Goal: Register for event/course

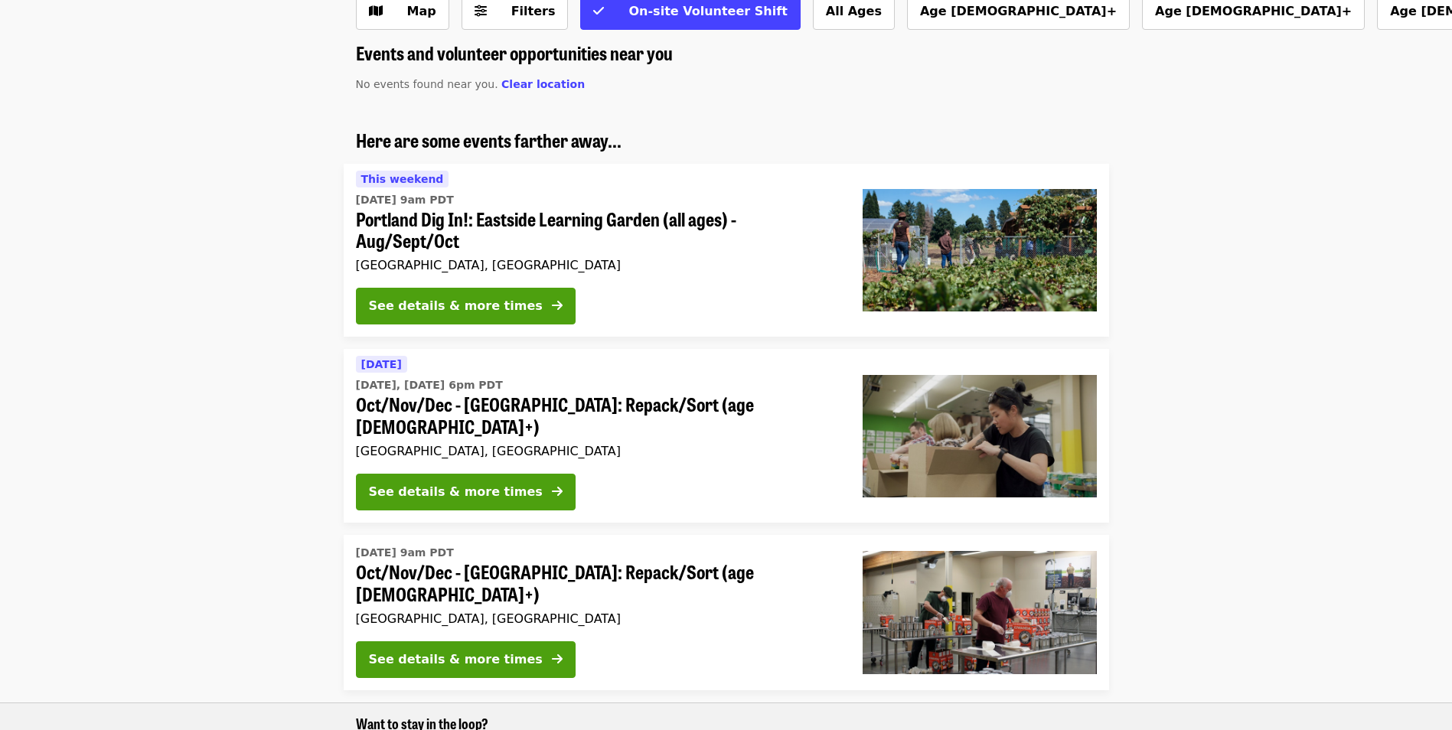
scroll to position [77, 0]
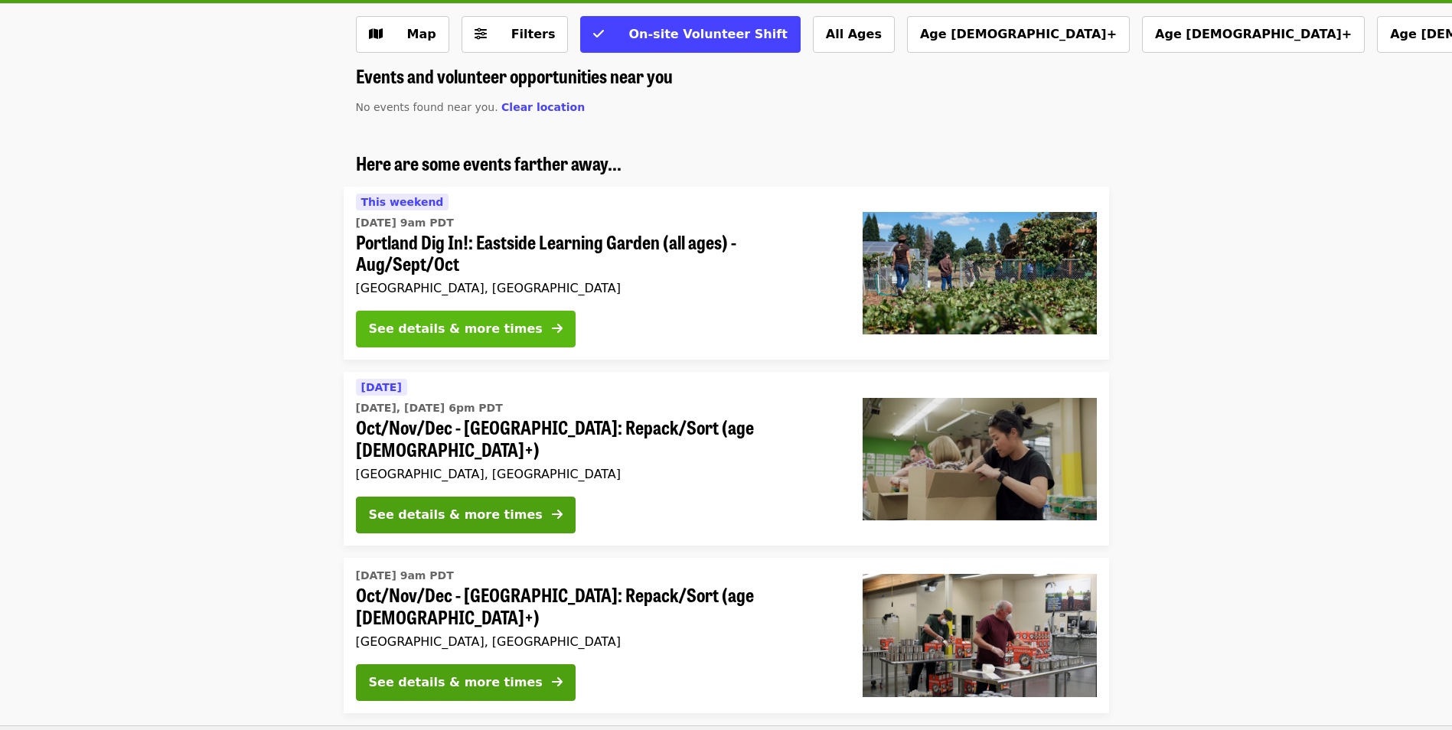
click at [481, 331] on div "See details & more times" at bounding box center [456, 329] width 174 height 18
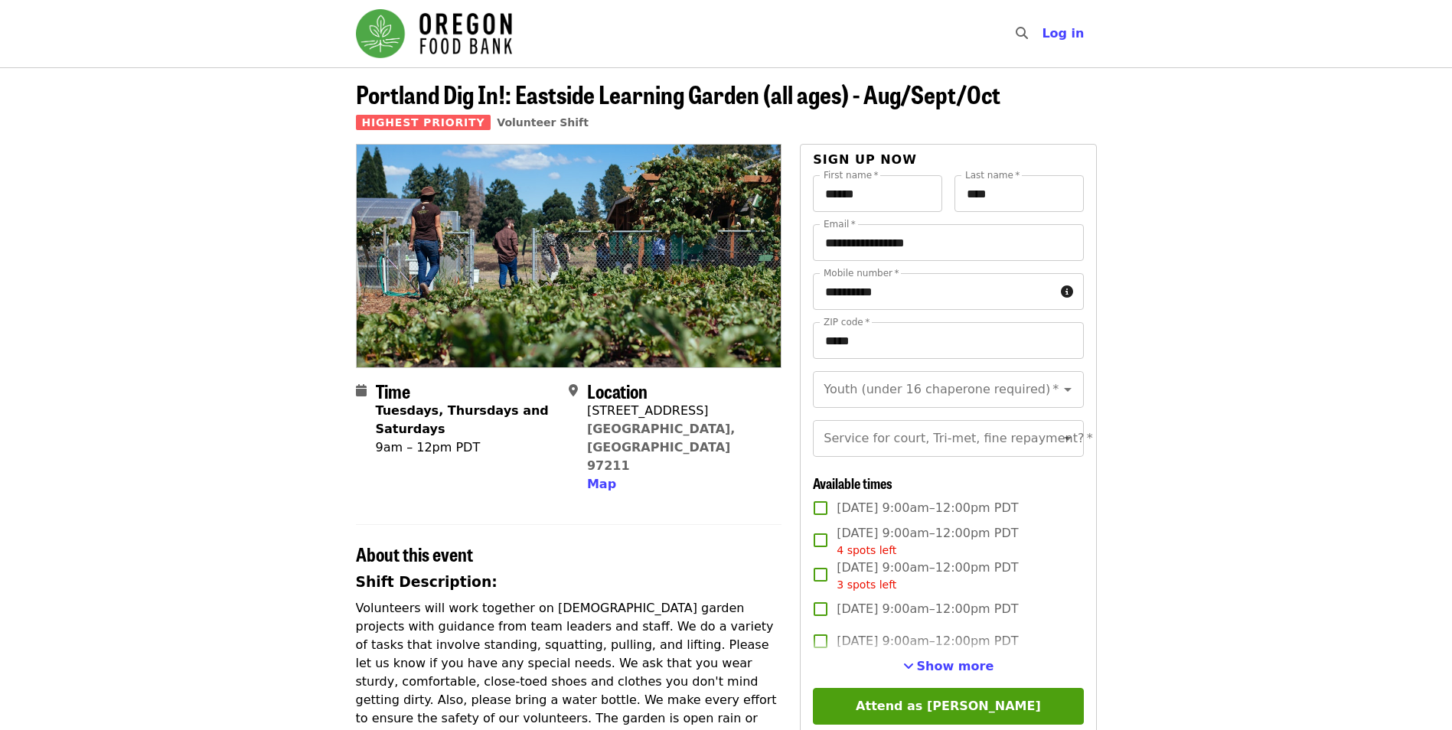
scroll to position [77, 0]
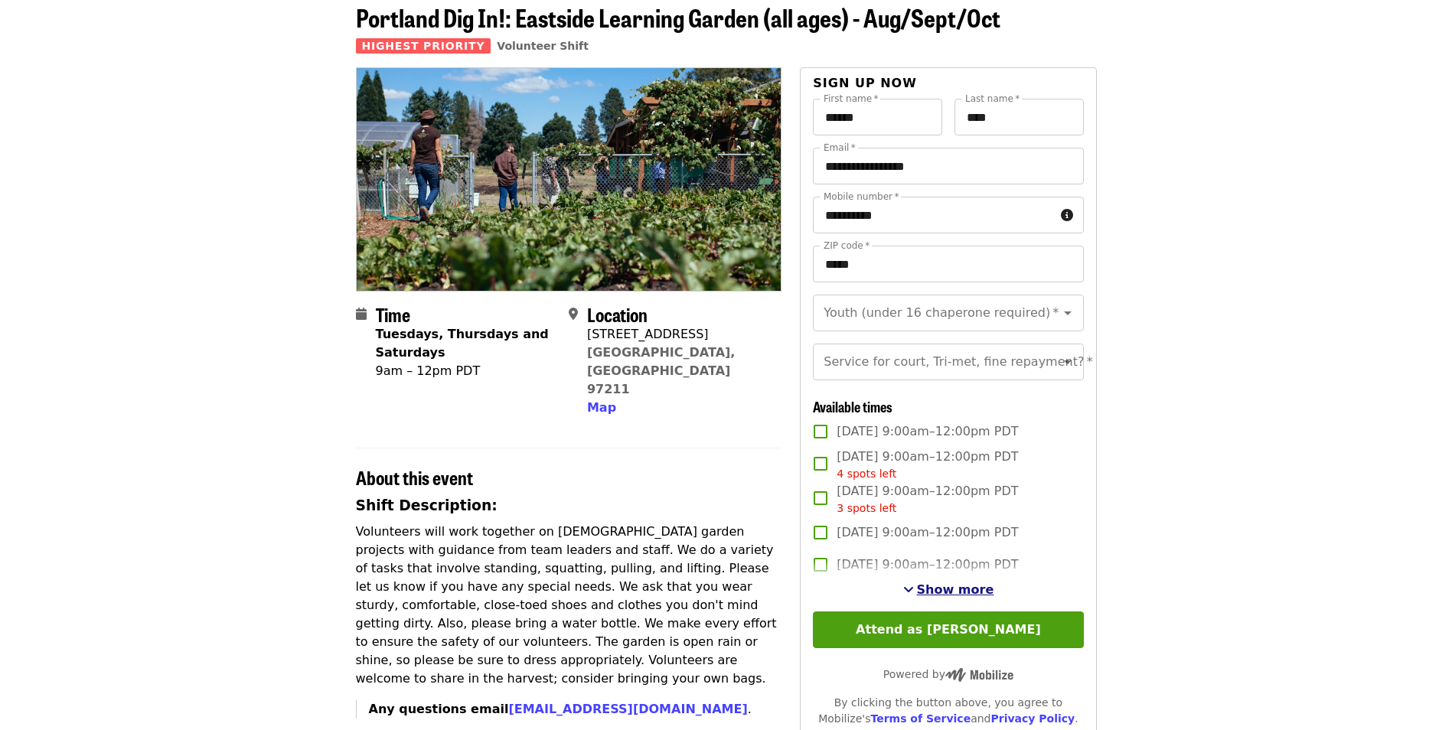
click at [973, 597] on span "Show more" at bounding box center [955, 589] width 77 height 15
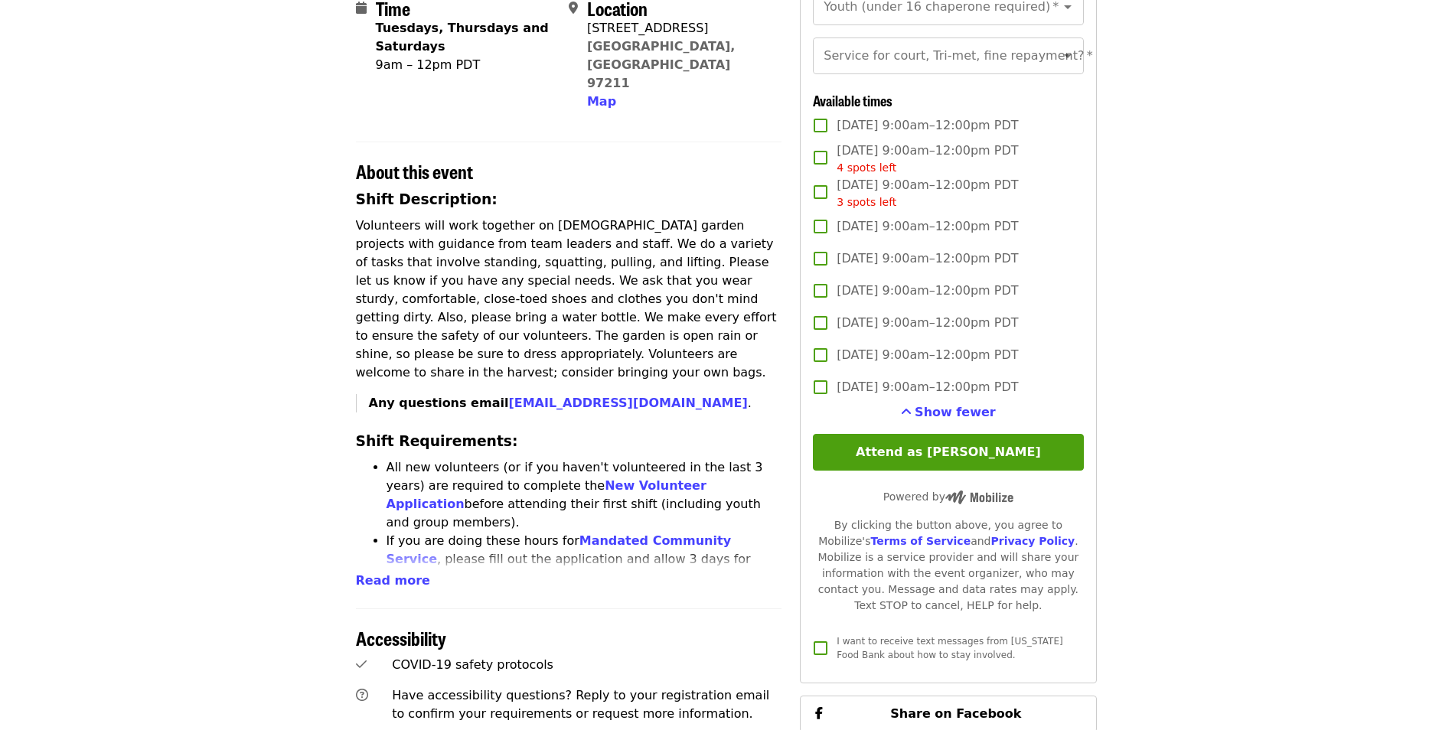
scroll to position [0, 0]
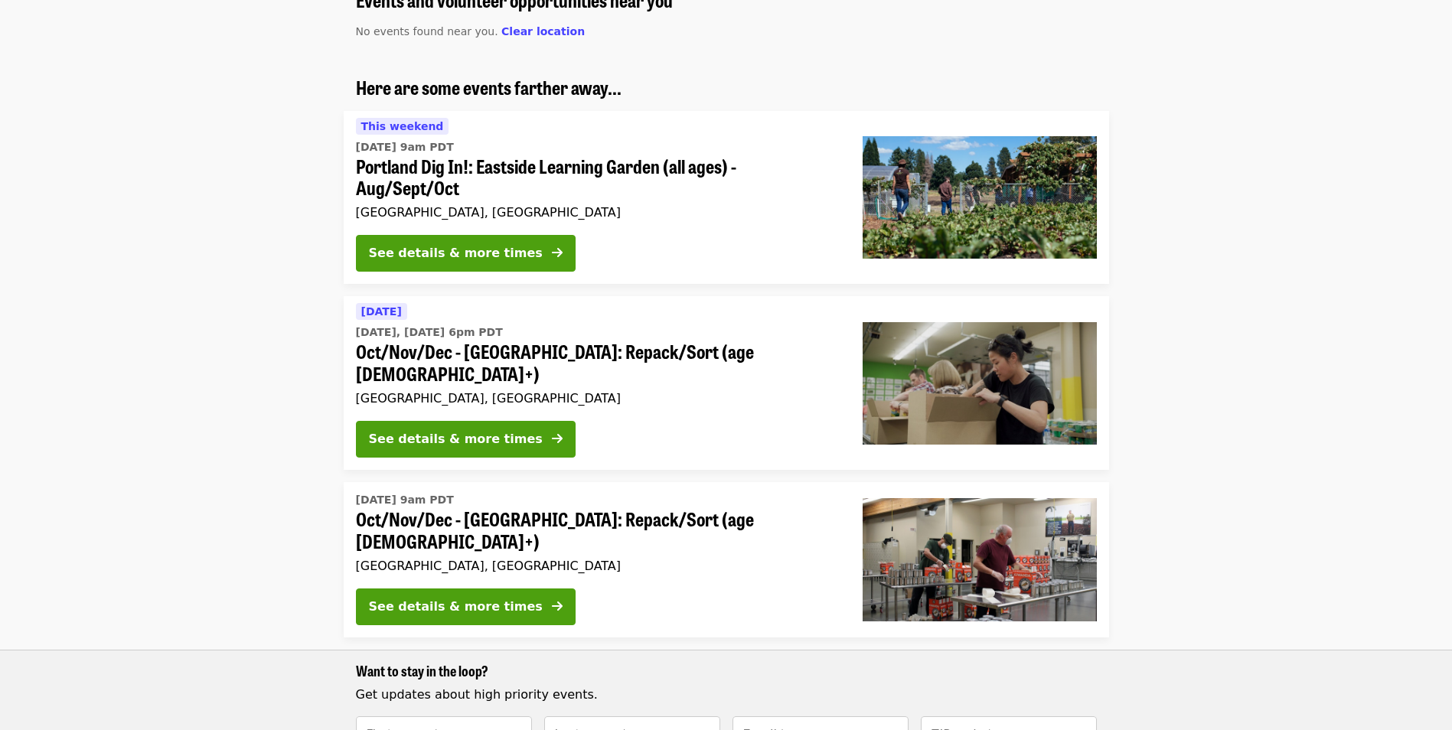
scroll to position [153, 0]
click at [485, 429] on div "See details & more times" at bounding box center [456, 438] width 174 height 18
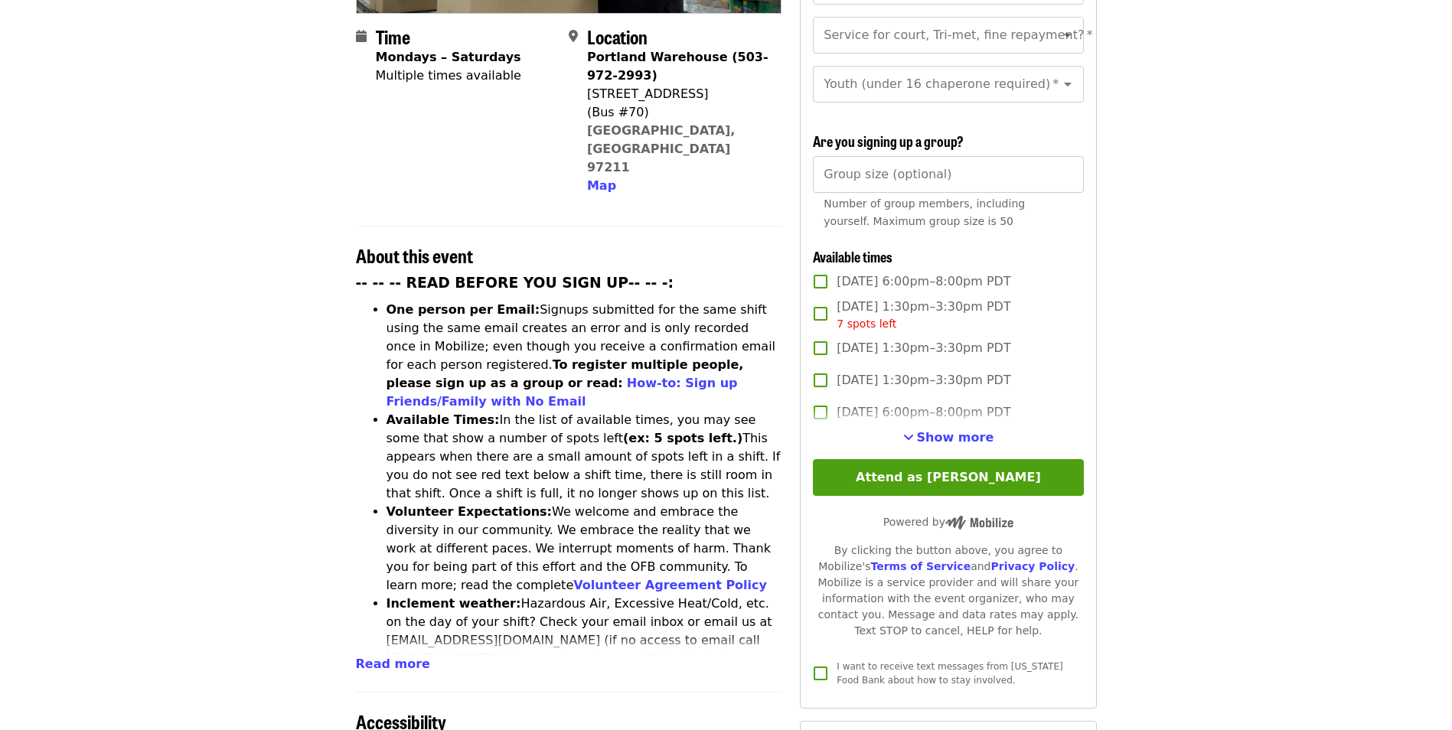
scroll to position [383, 0]
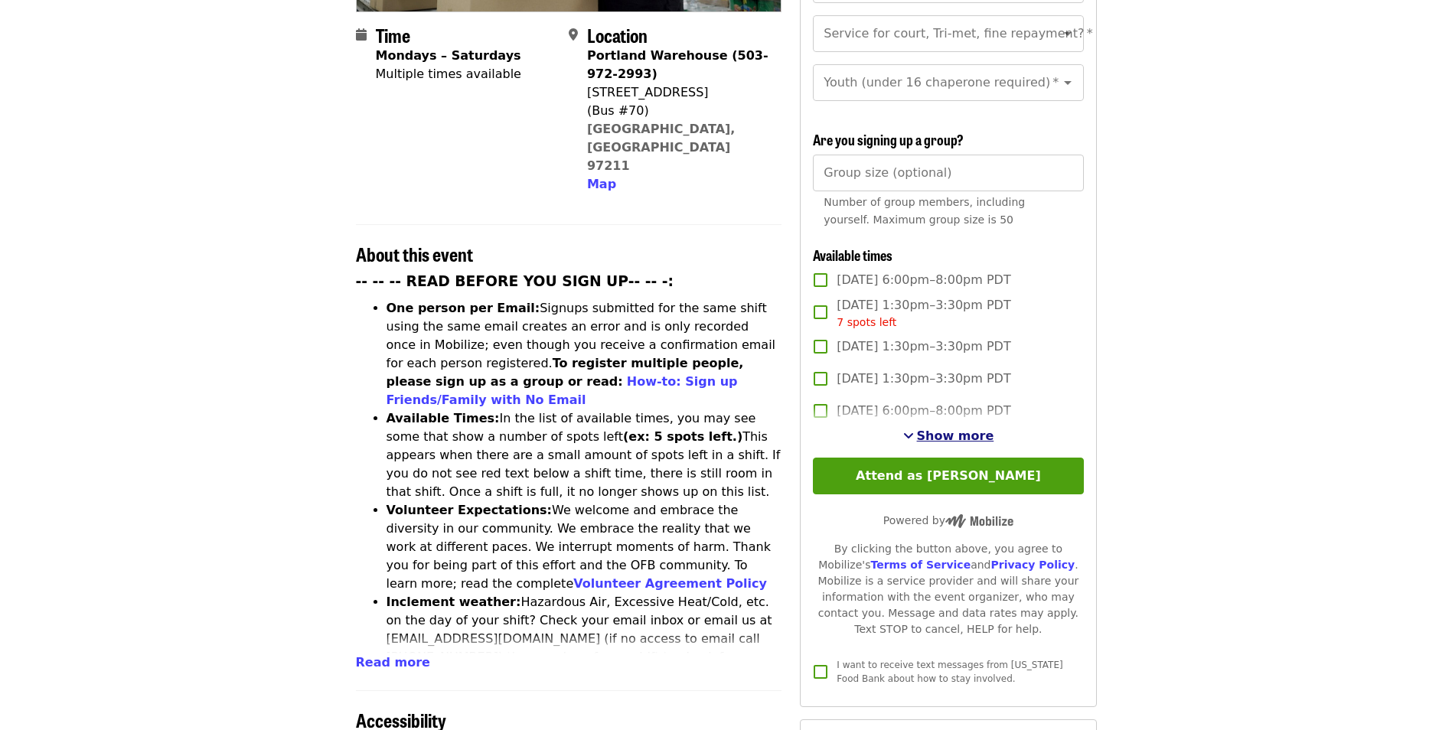
click at [961, 430] on span "Show more" at bounding box center [955, 436] width 77 height 15
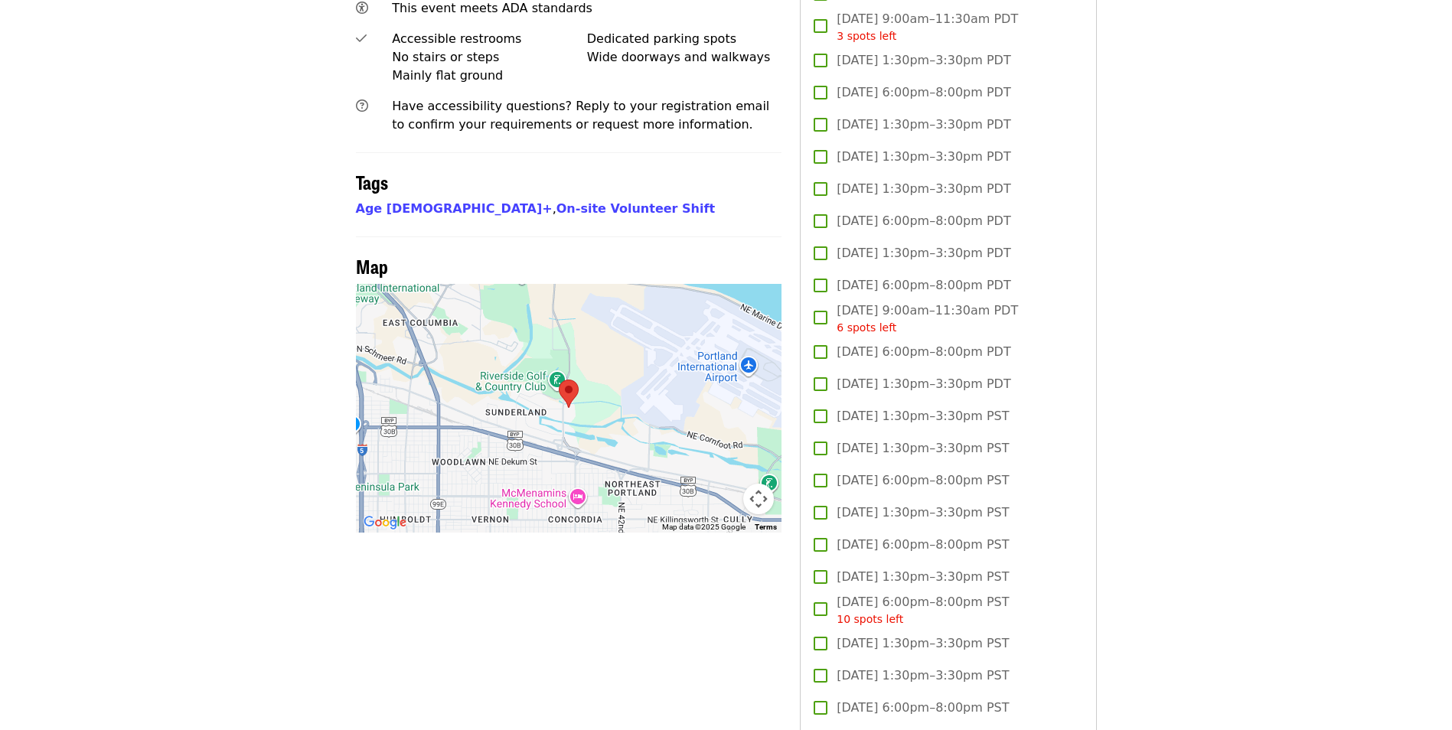
scroll to position [1148, 0]
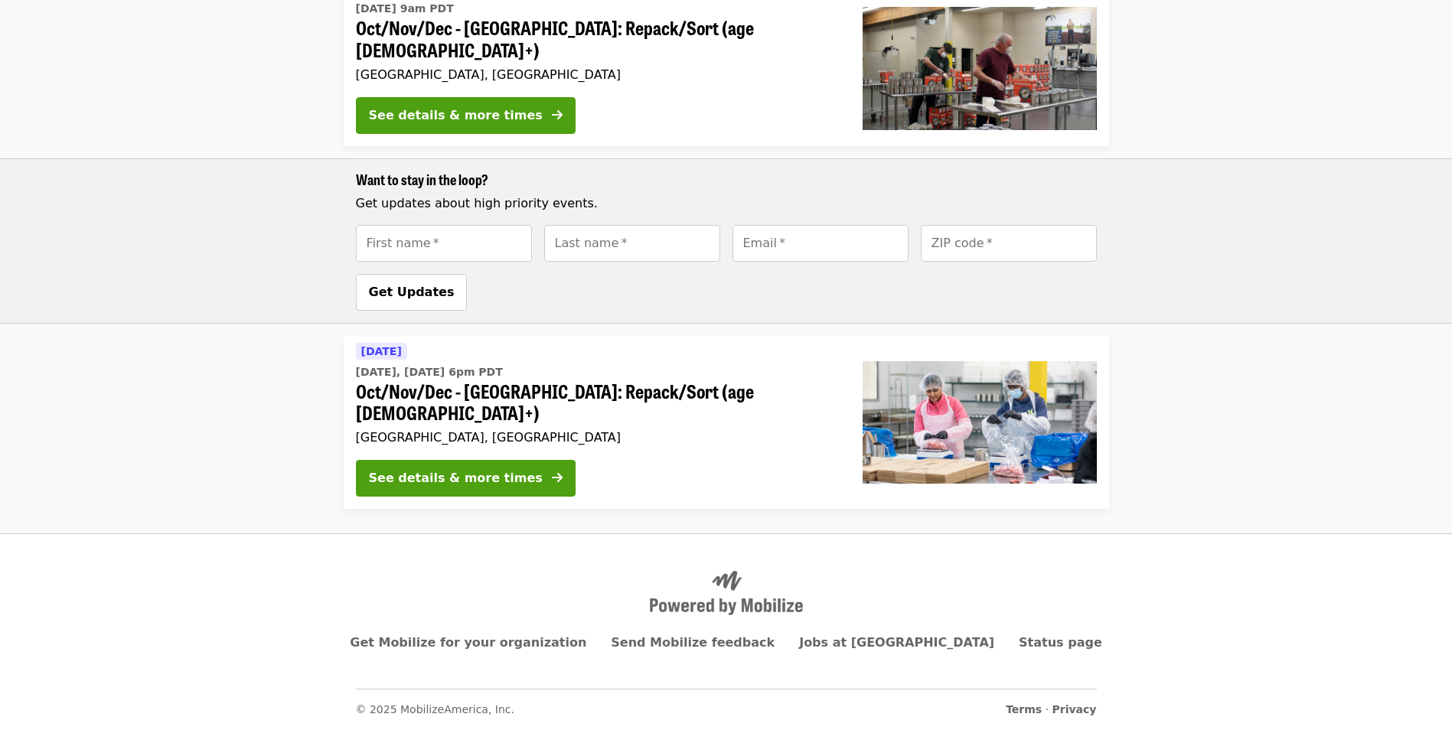
scroll to position [153, 0]
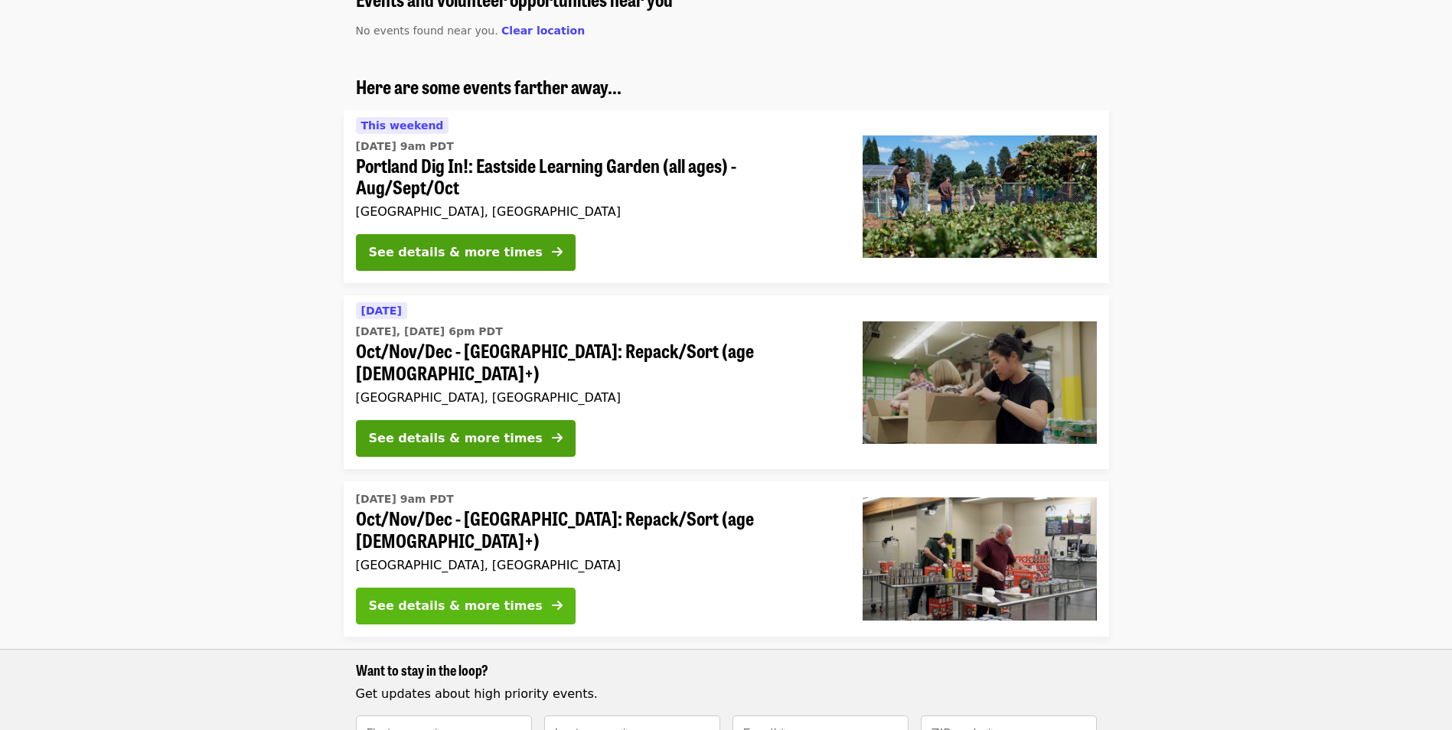
click at [465, 597] on div "See details & more times" at bounding box center [456, 606] width 174 height 18
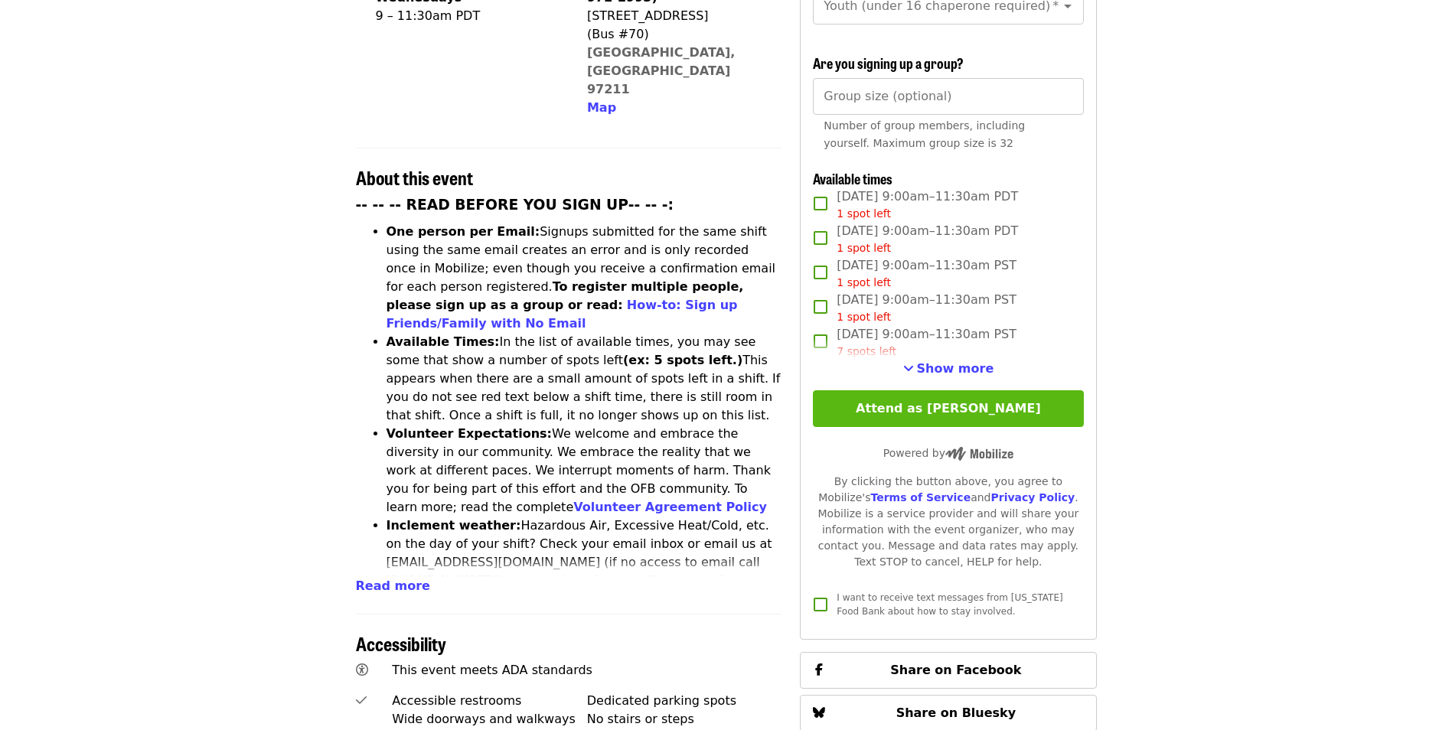
click at [973, 397] on button "Attend as [PERSON_NAME]" at bounding box center [948, 408] width 270 height 37
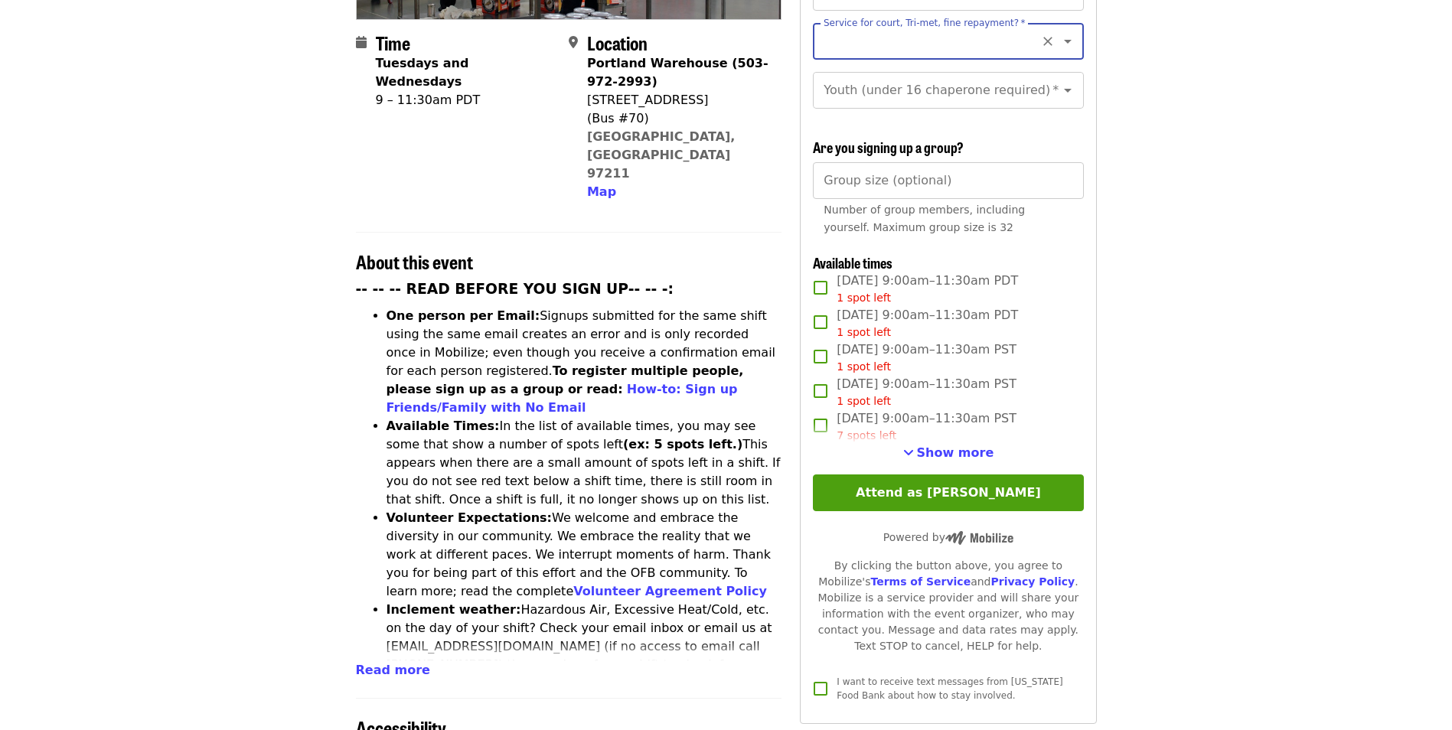
click at [969, 449] on span "Show more" at bounding box center [955, 452] width 77 height 15
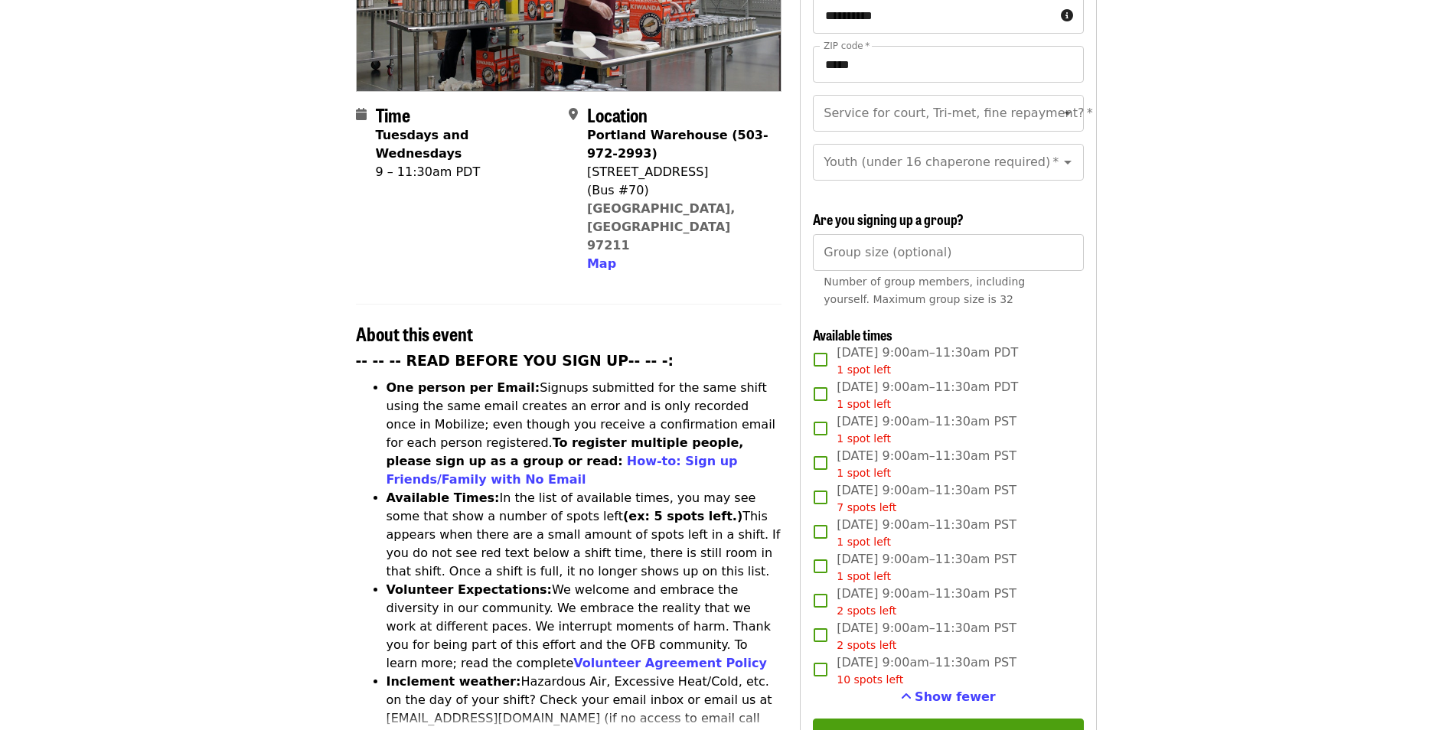
scroll to position [69, 0]
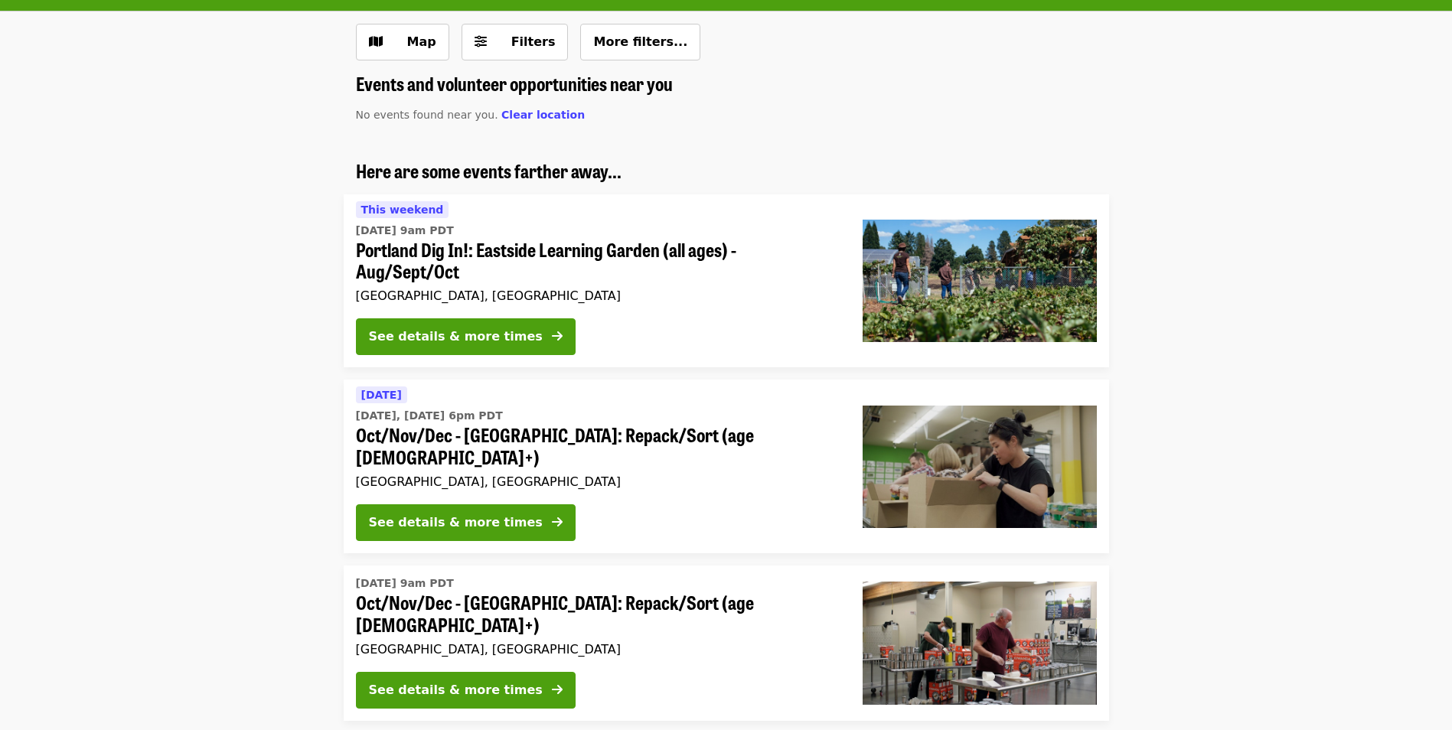
scroll to position [153, 0]
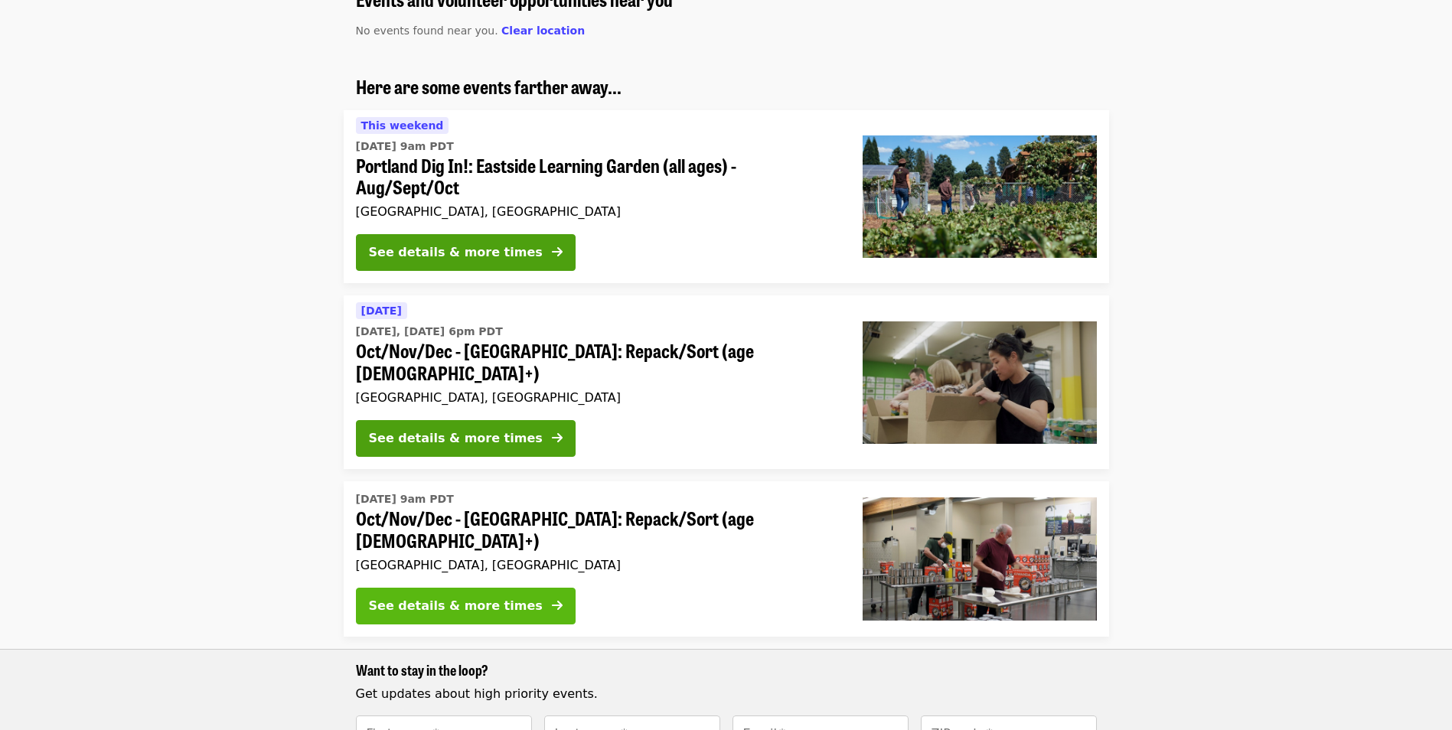
click at [452, 597] on div "See details & more times" at bounding box center [456, 606] width 174 height 18
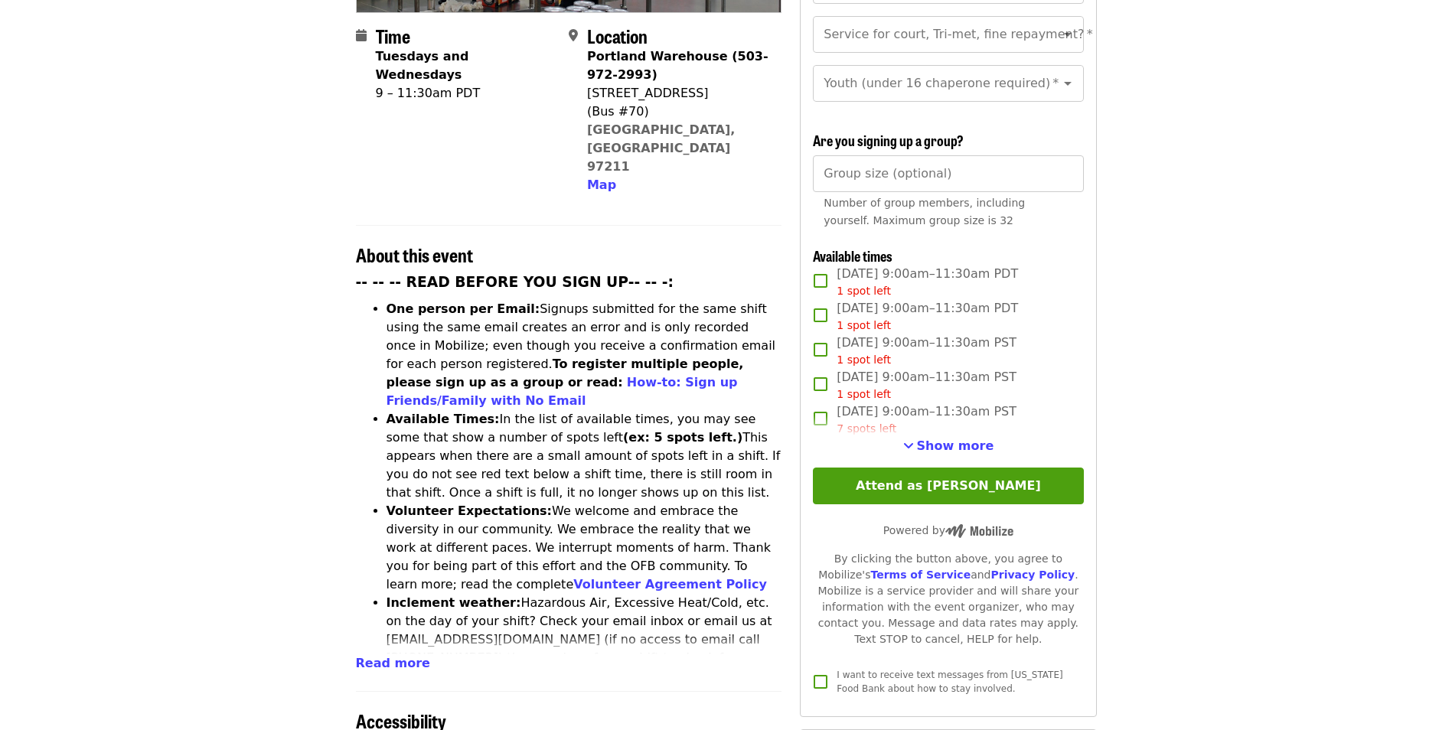
scroll to position [383, 0]
click at [964, 439] on span "Show more" at bounding box center [955, 445] width 77 height 15
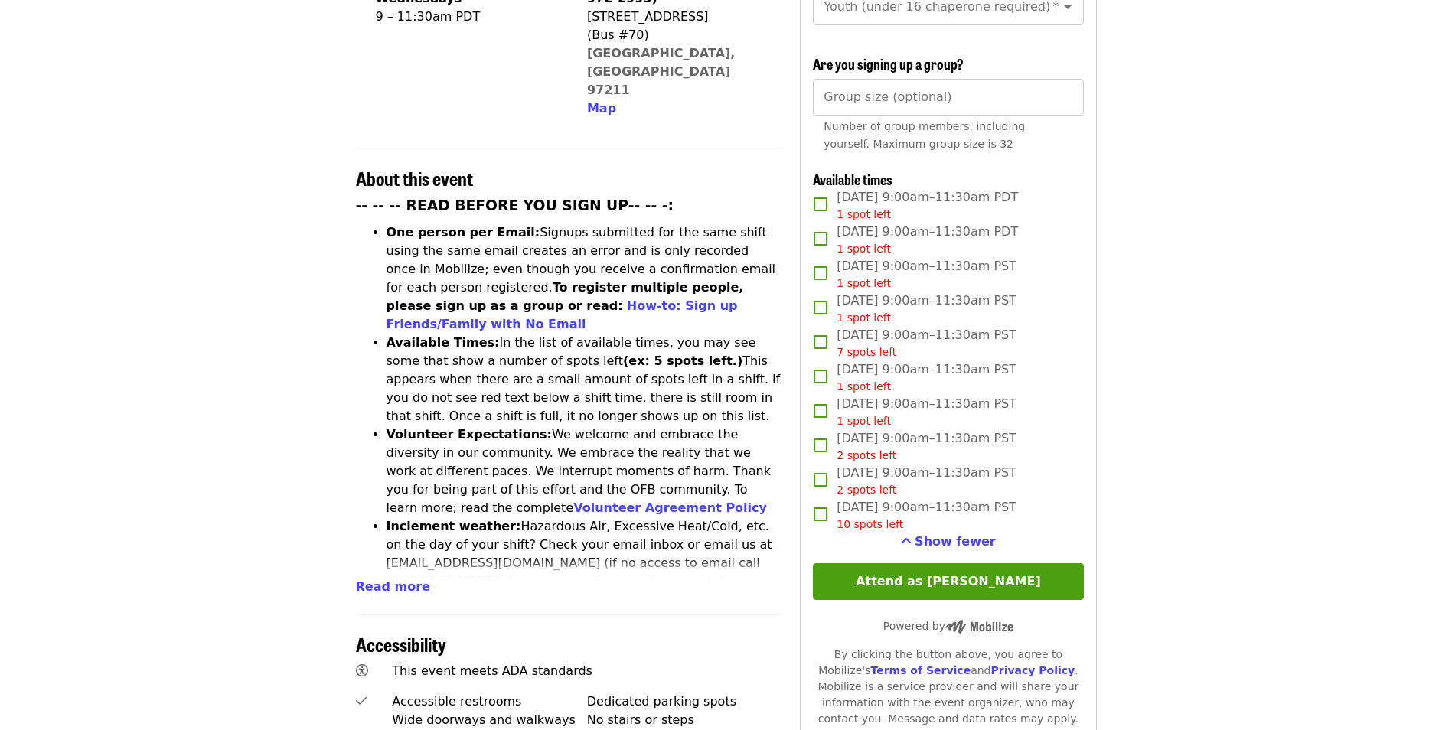
scroll to position [459, 0]
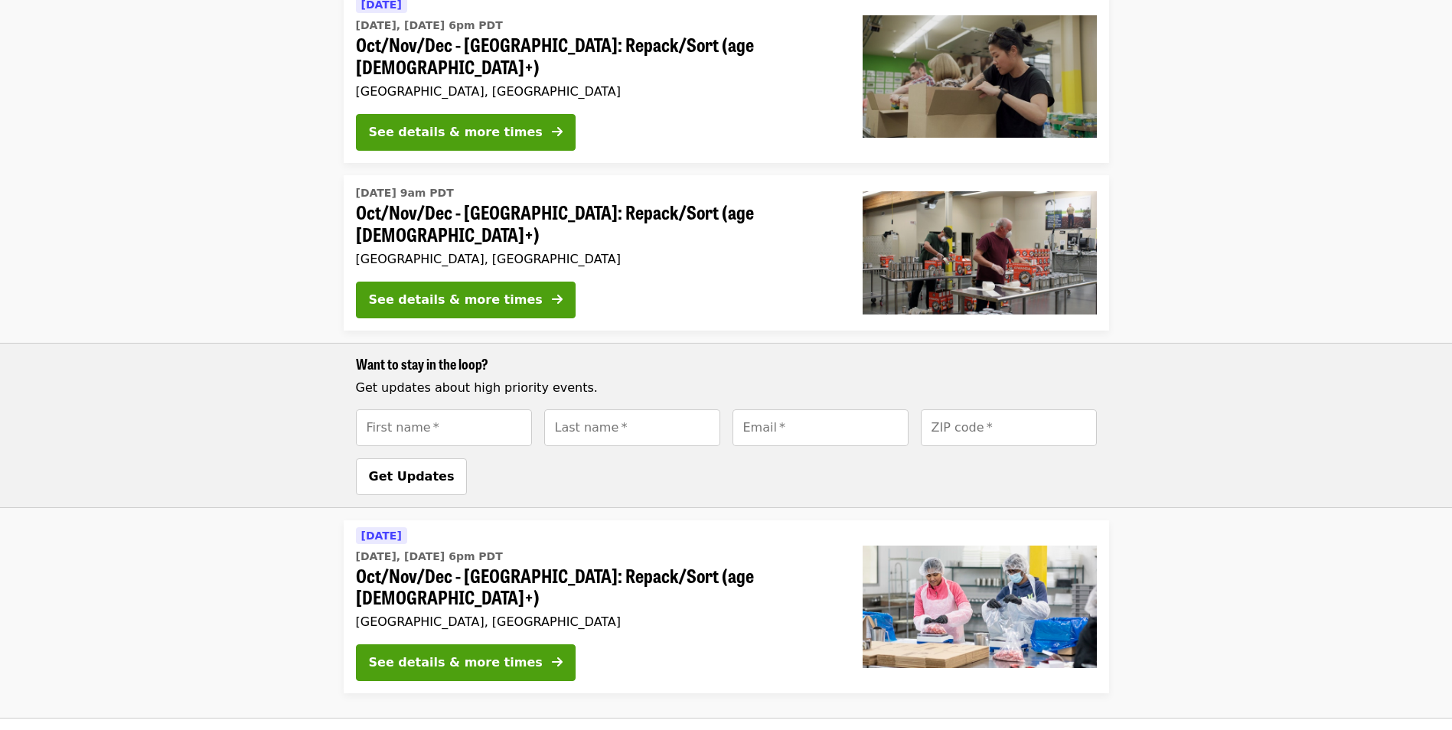
scroll to position [153, 0]
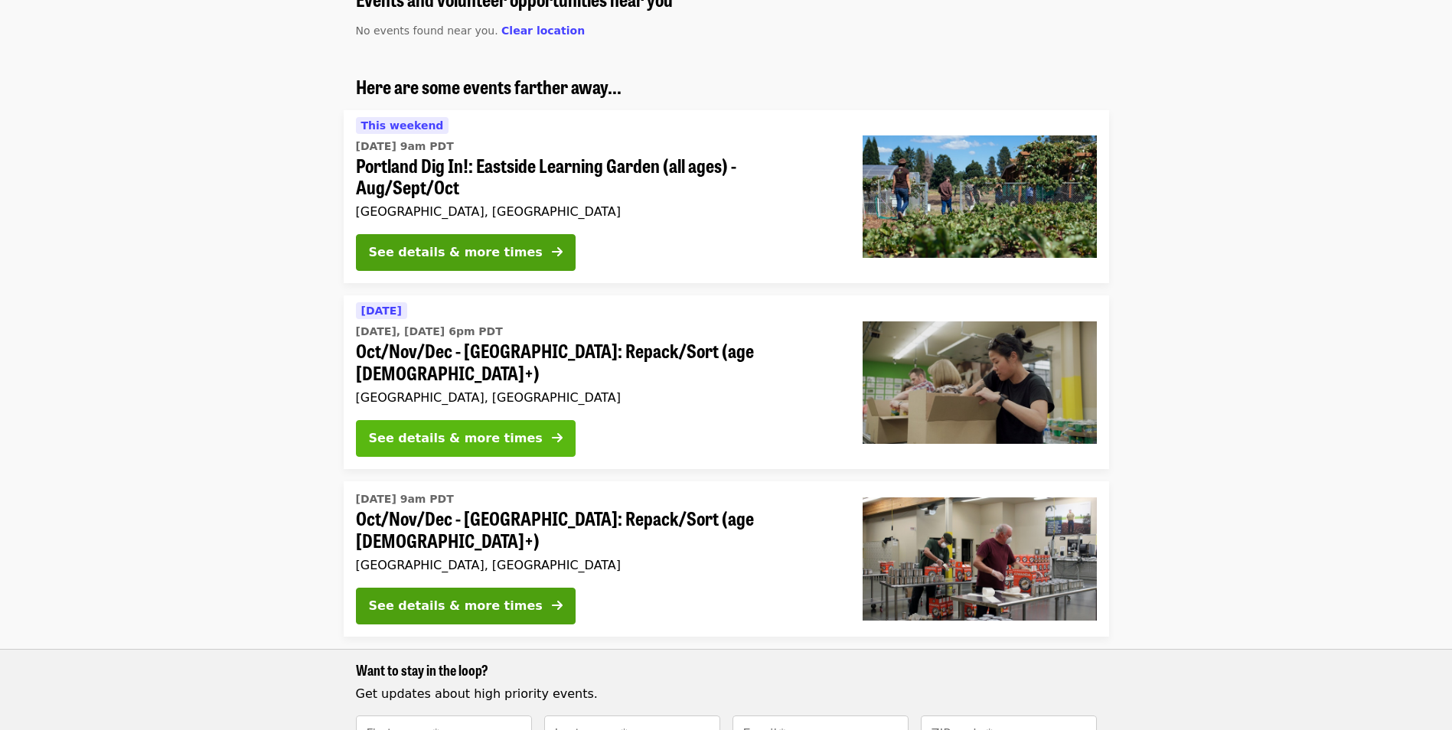
click at [455, 429] on div "See details & more times" at bounding box center [456, 438] width 174 height 18
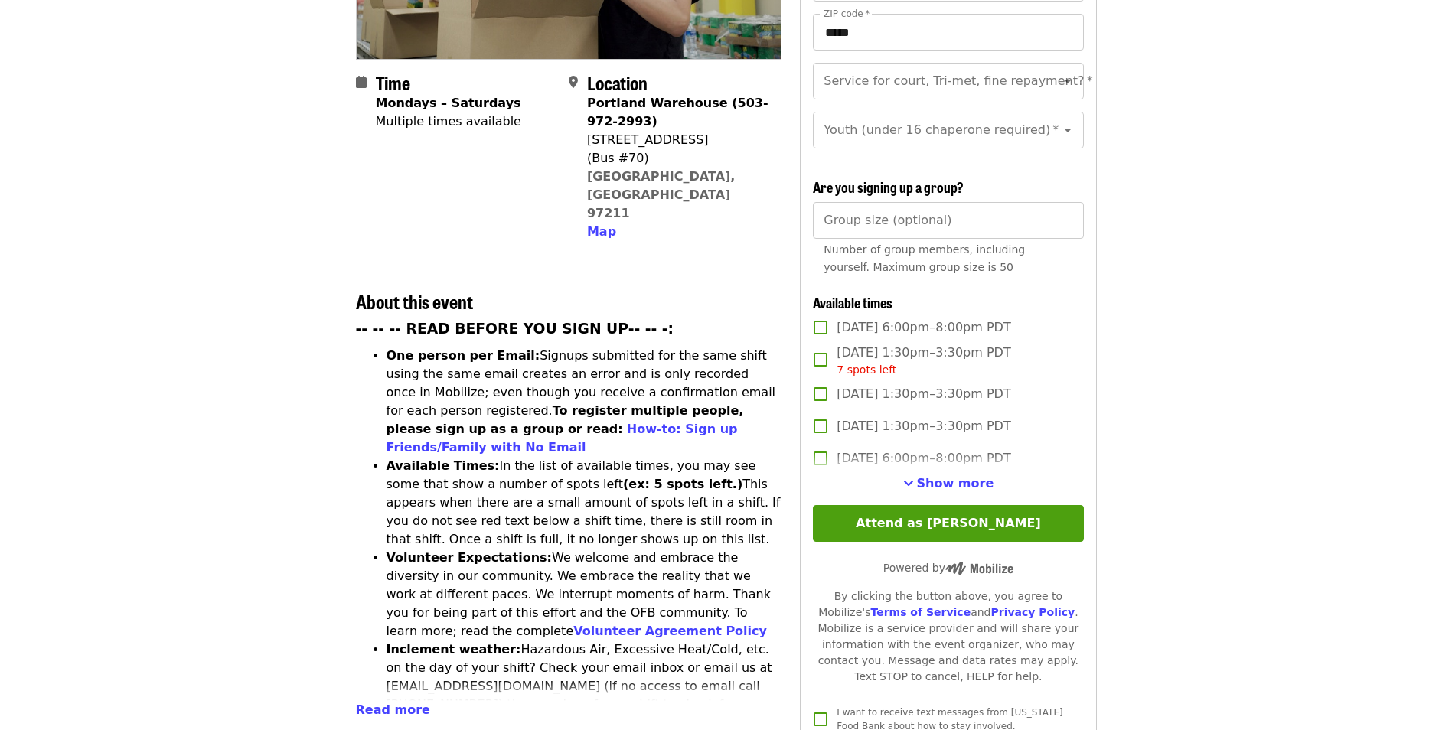
scroll to position [383, 0]
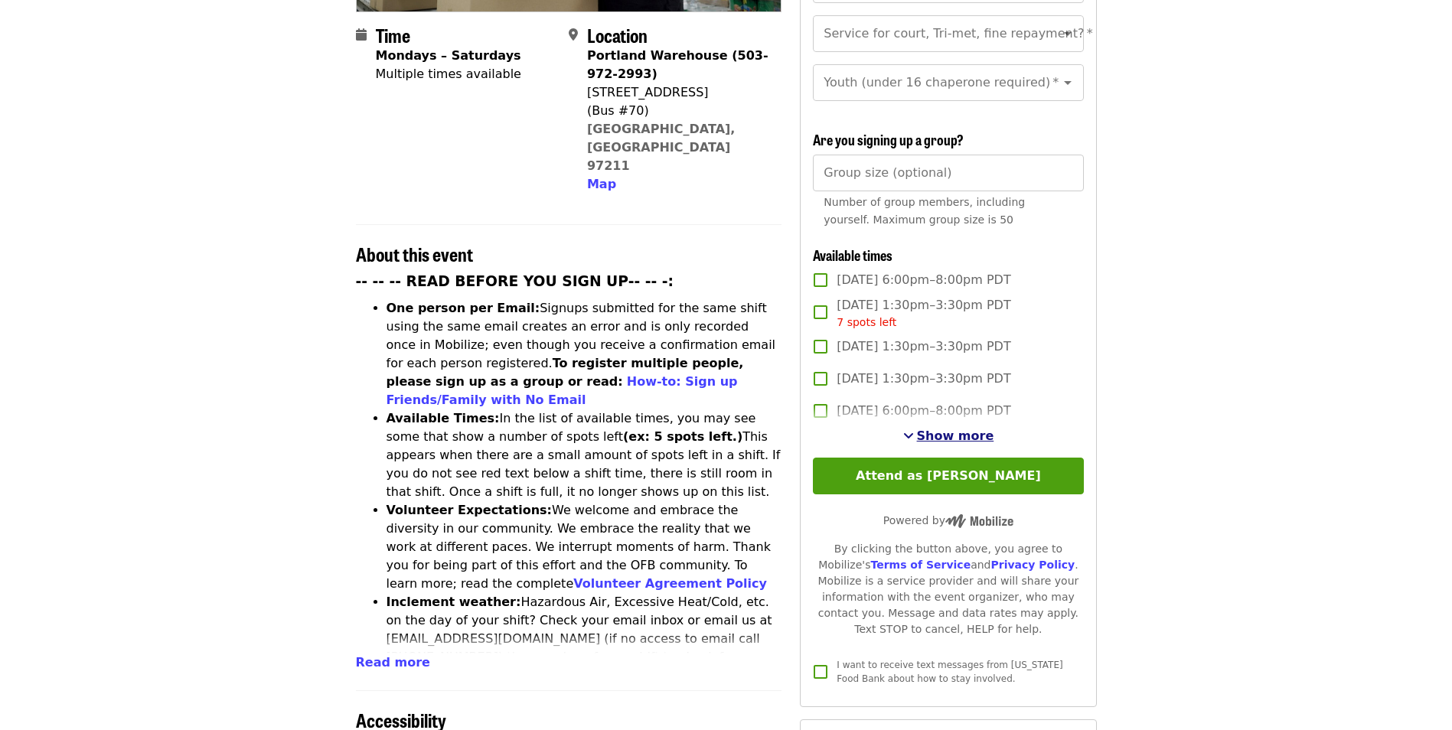
click at [967, 432] on span "Show more" at bounding box center [955, 436] width 77 height 15
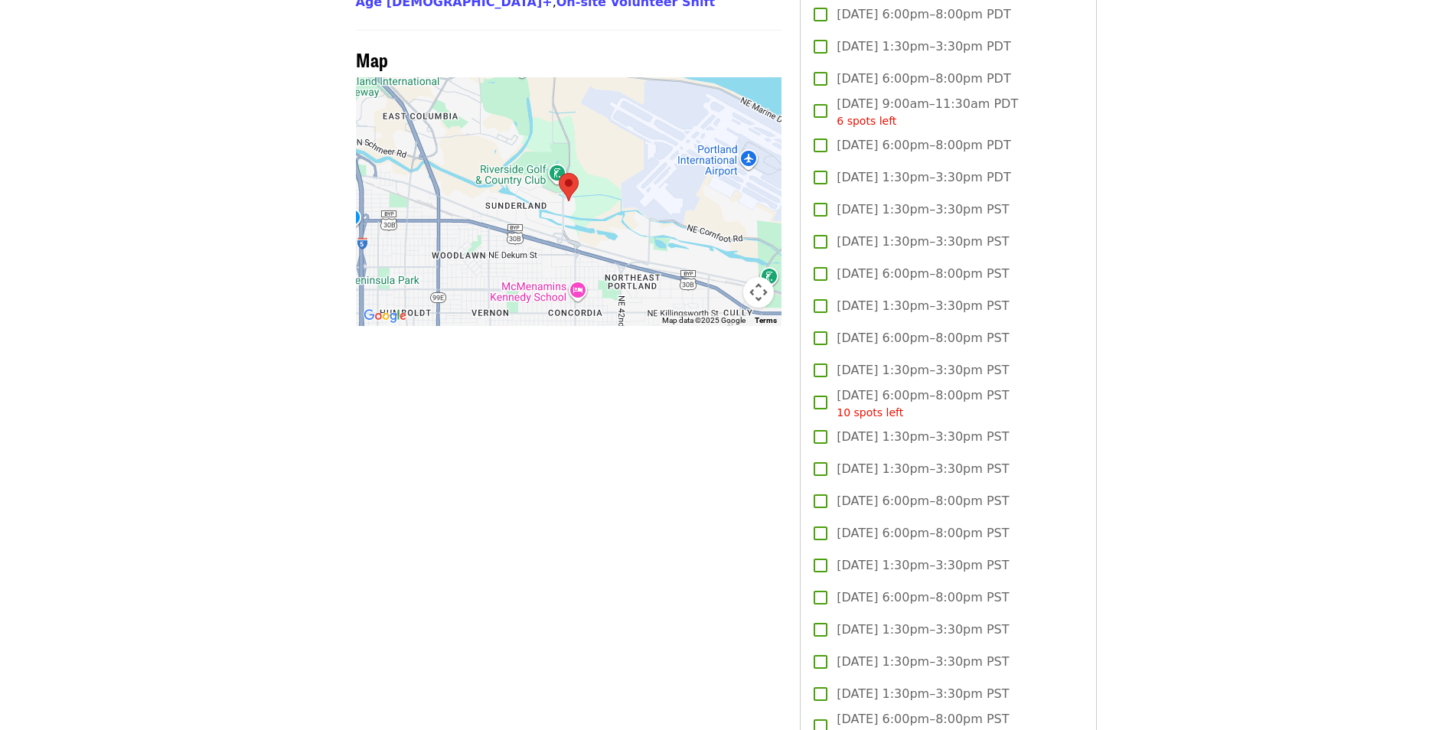
scroll to position [1301, 0]
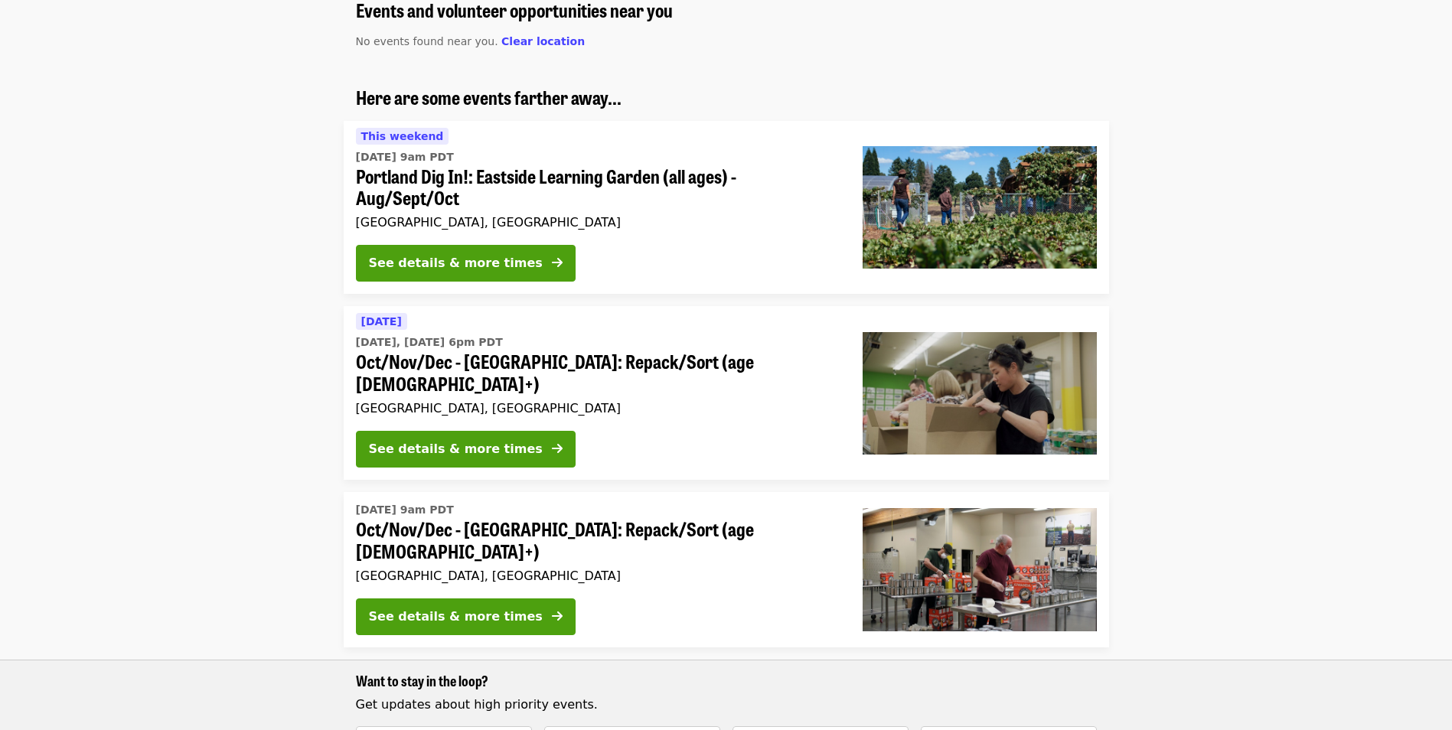
scroll to position [153, 0]
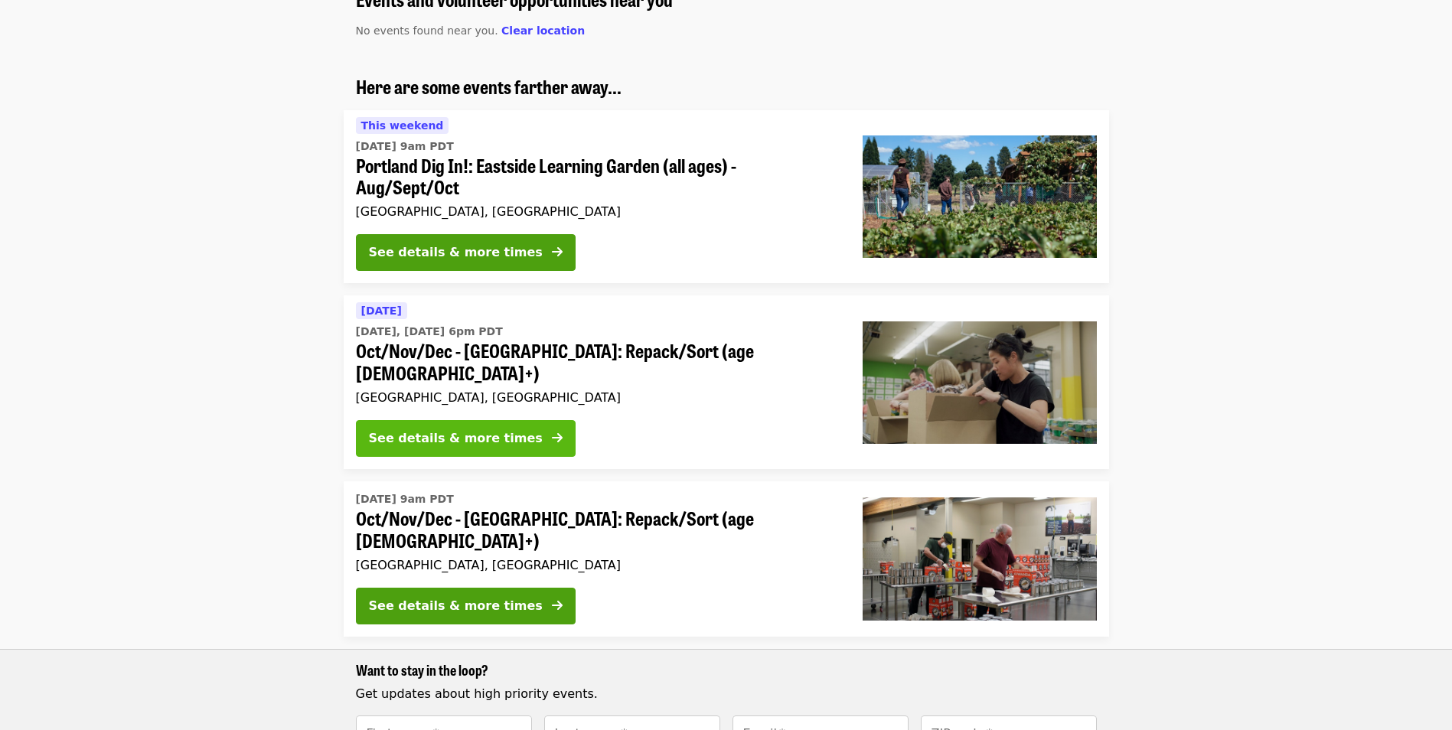
click at [462, 429] on div "See details & more times" at bounding box center [456, 438] width 174 height 18
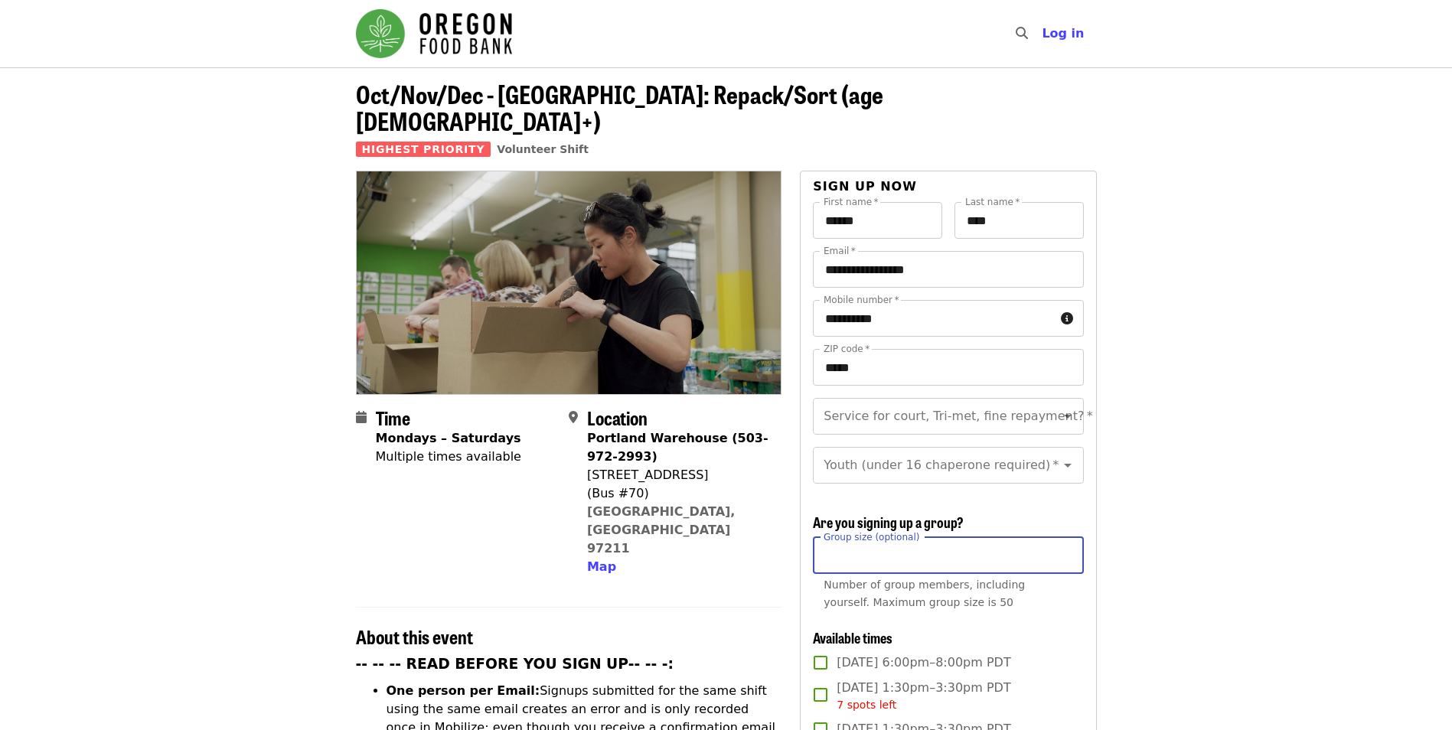
click at [937, 546] on input "Group size (optional)" at bounding box center [948, 555] width 270 height 37
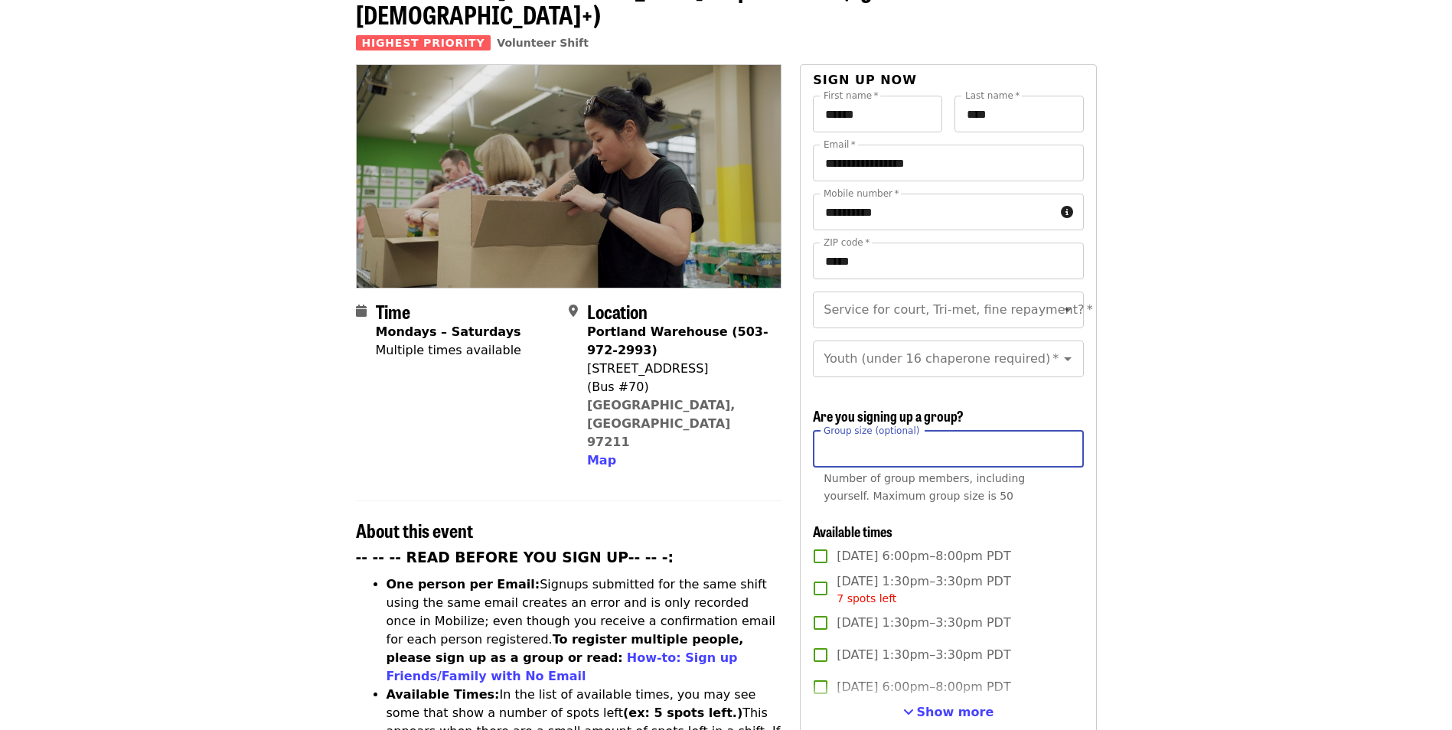
scroll to position [153, 0]
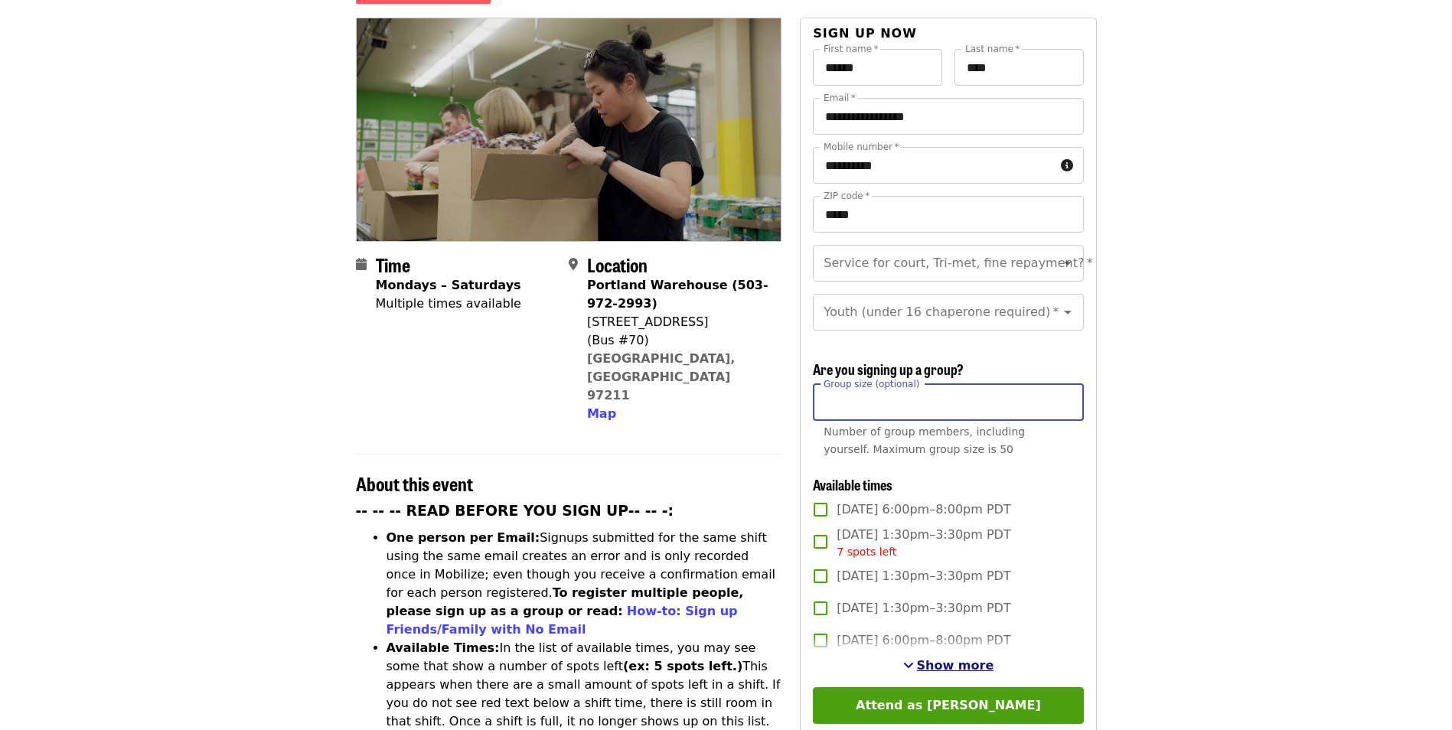
click at [939, 658] on span "Show more" at bounding box center [955, 665] width 77 height 15
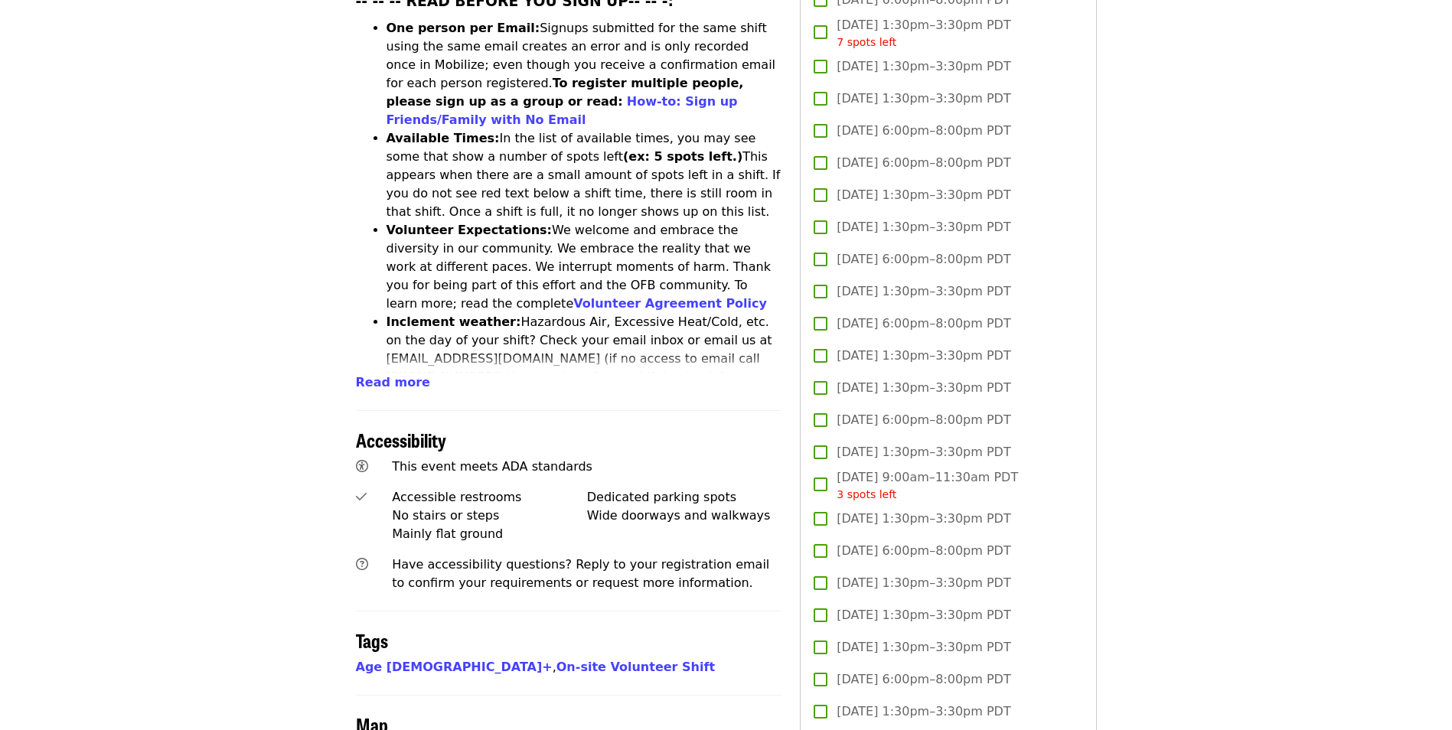
scroll to position [689, 0]
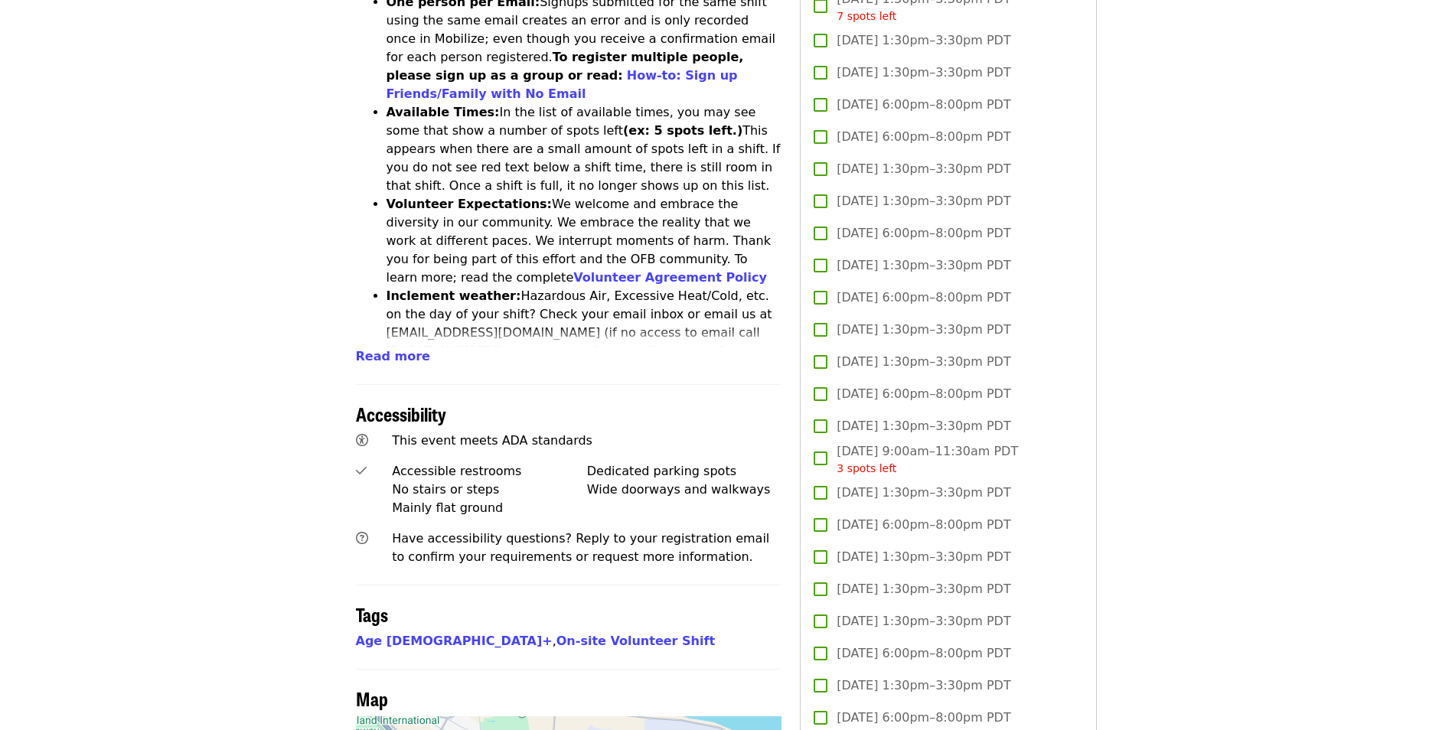
click at [933, 489] on span "Thu, Oct 23, 1:30pm–3:30pm PDT" at bounding box center [923, 493] width 174 height 18
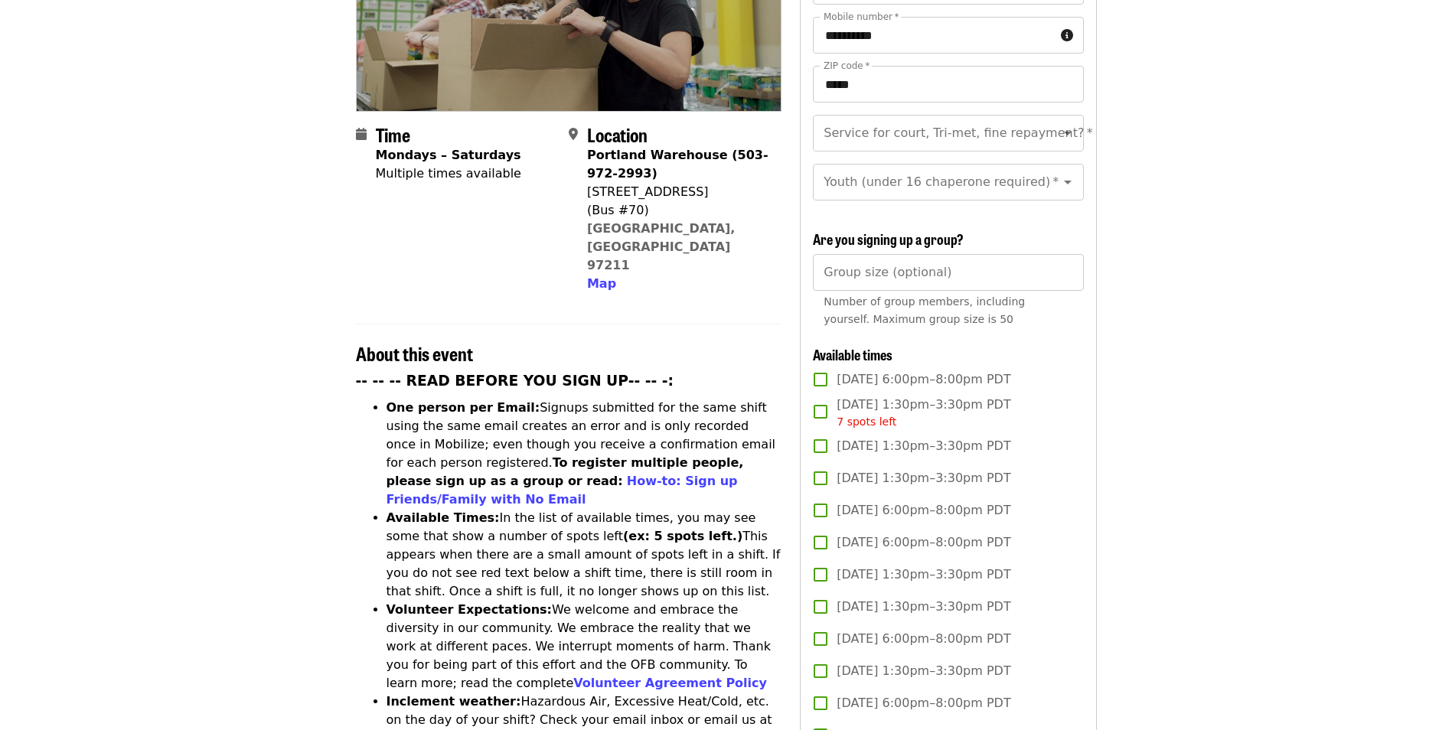
scroll to position [230, 0]
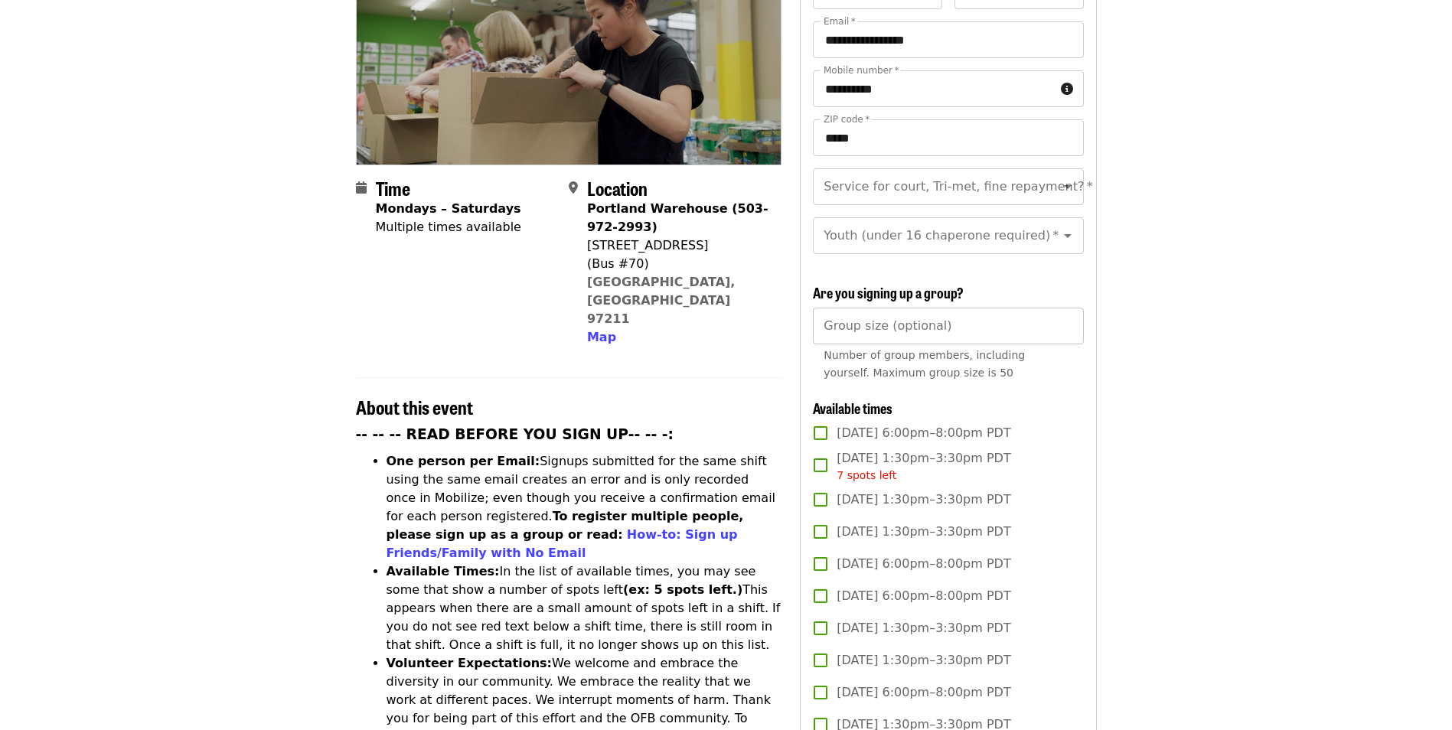
click at [970, 328] on input "Group size (optional)" at bounding box center [948, 326] width 270 height 37
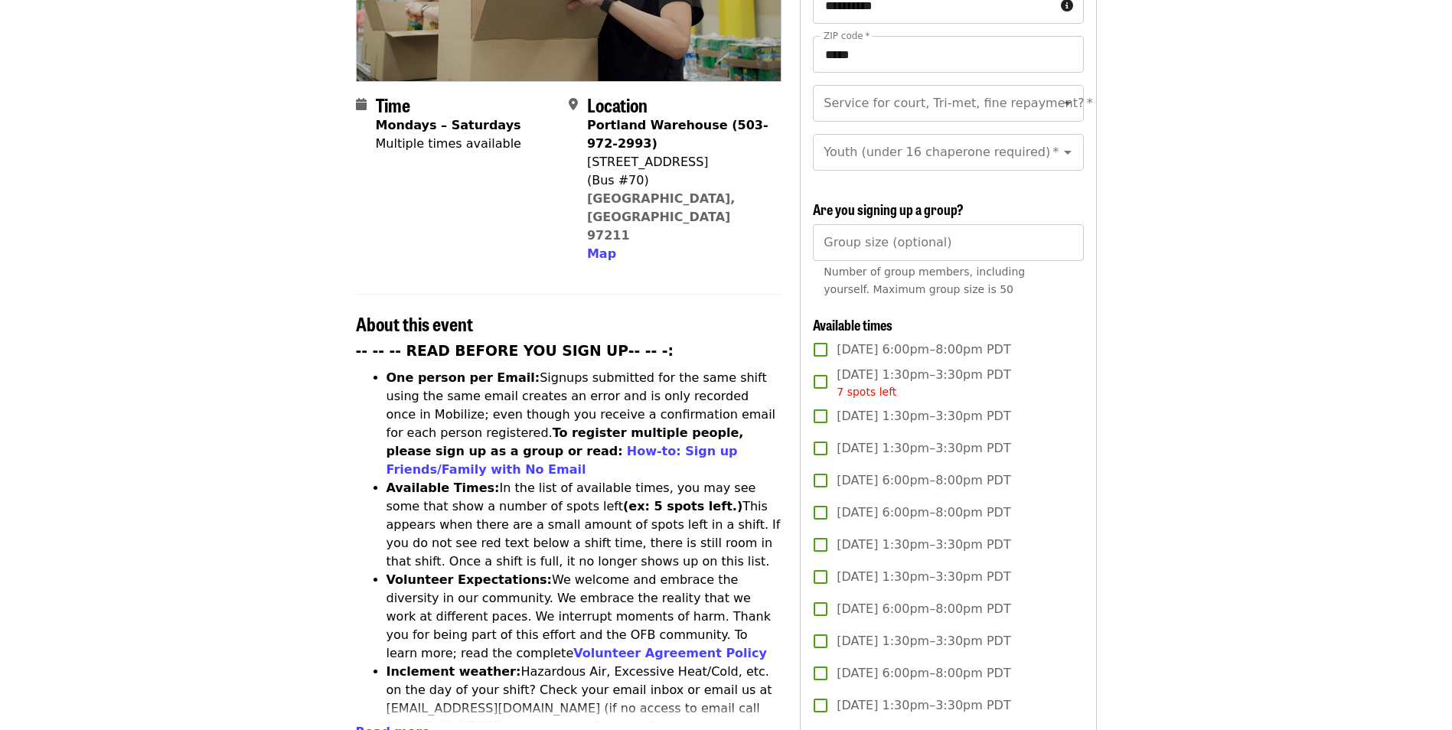
scroll to position [306, 0]
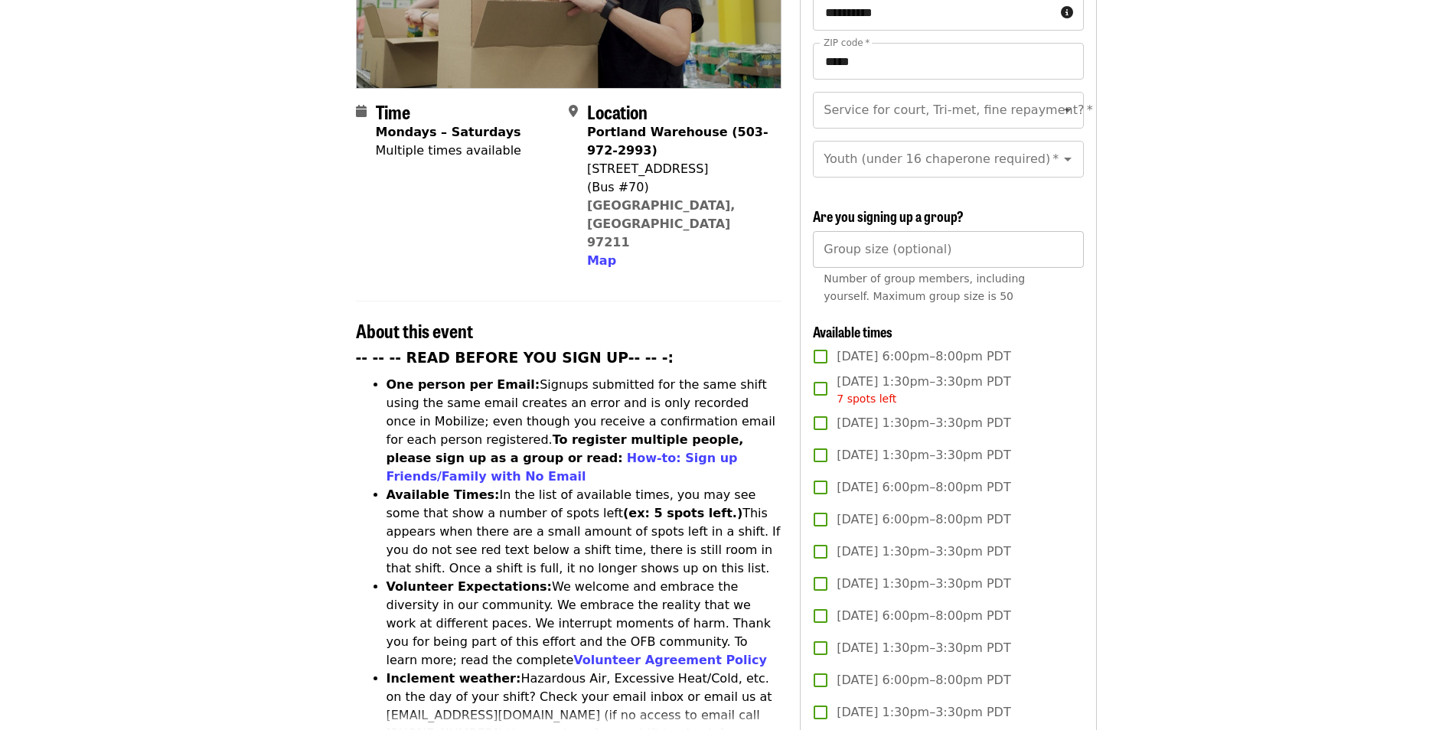
click at [950, 246] on input "Group size (optional)" at bounding box center [948, 249] width 270 height 37
type input "*"
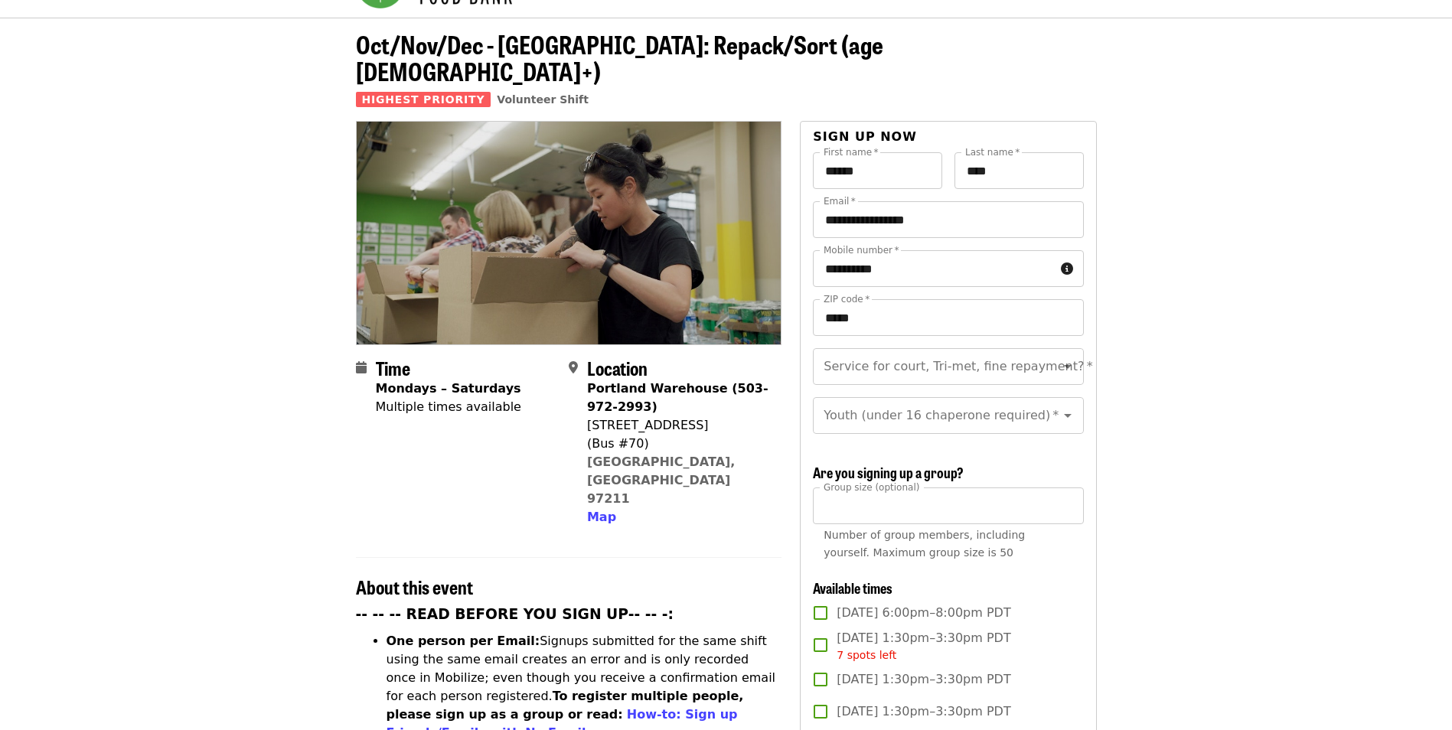
scroll to position [77, 0]
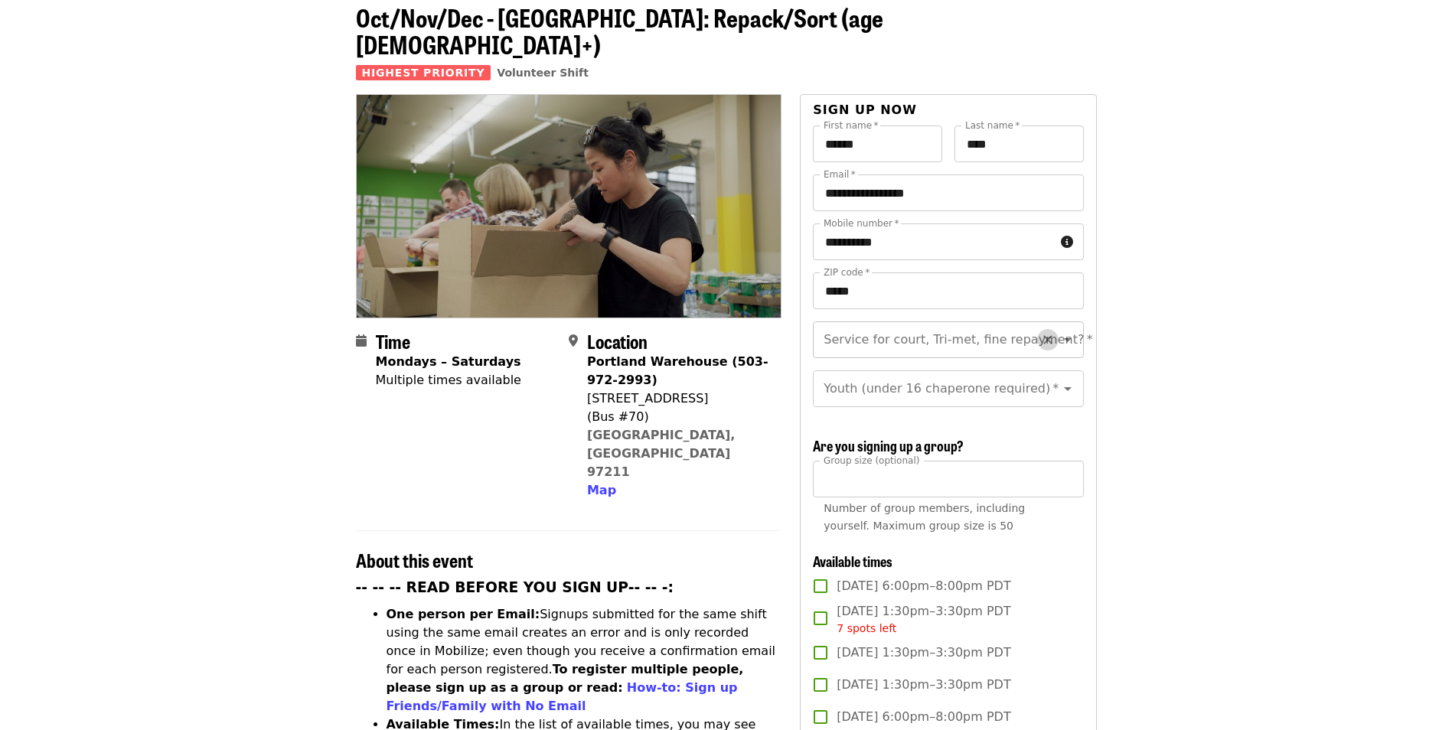
click at [1043, 336] on icon "Clear" at bounding box center [1047, 340] width 9 height 9
click at [1058, 331] on icon "Open" at bounding box center [1067, 340] width 18 height 18
click at [879, 357] on li "No" at bounding box center [942, 355] width 259 height 28
type input "**"
click at [1058, 380] on icon "Open" at bounding box center [1067, 389] width 18 height 18
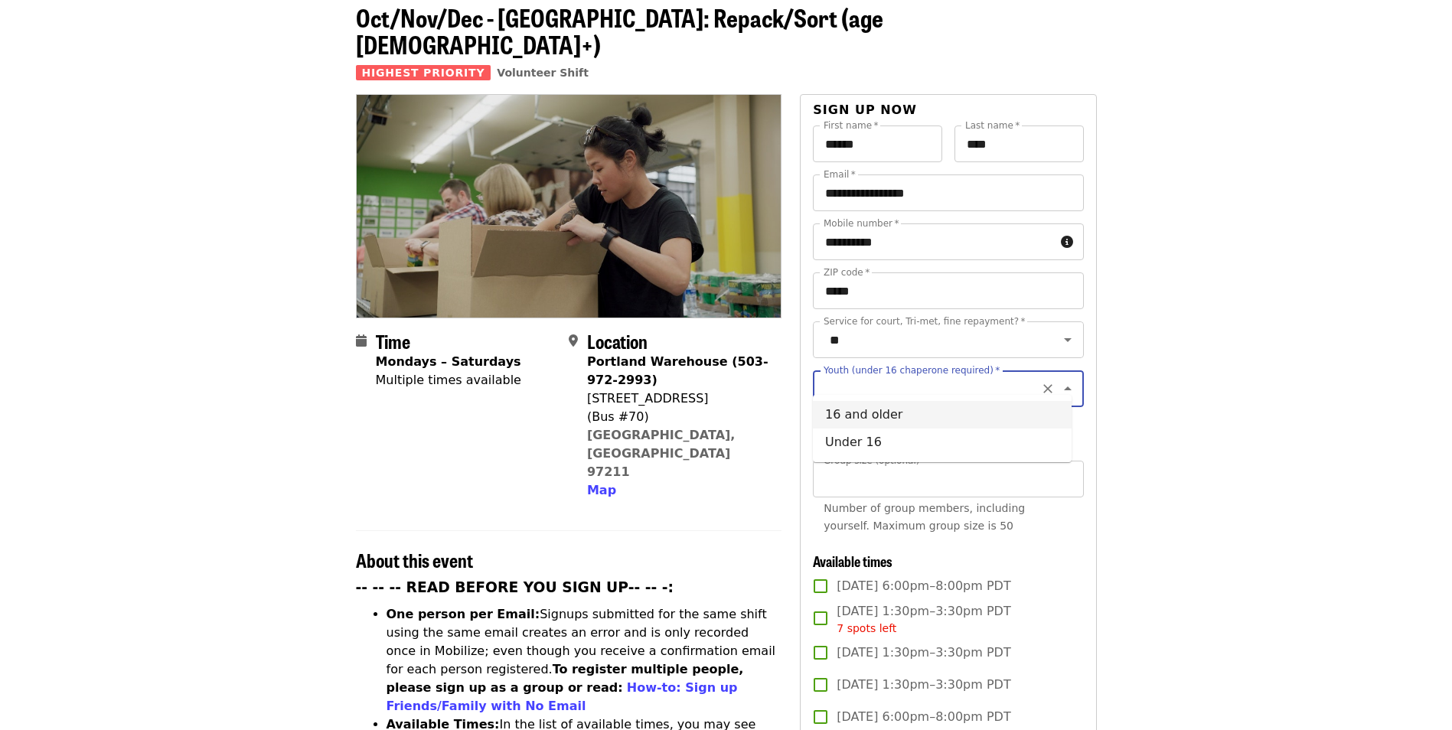
click at [885, 418] on li "16 and older" at bounding box center [942, 415] width 259 height 28
type input "**********"
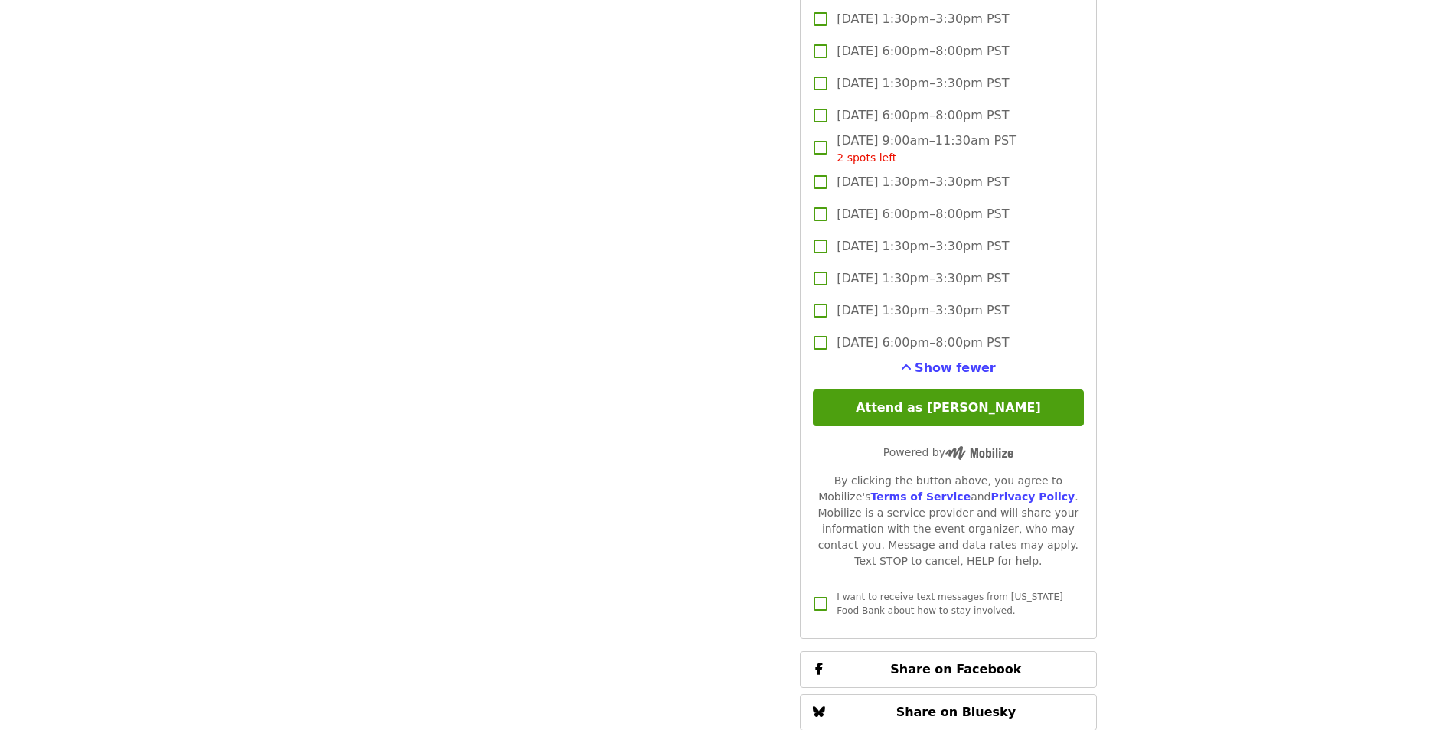
scroll to position [3061, 0]
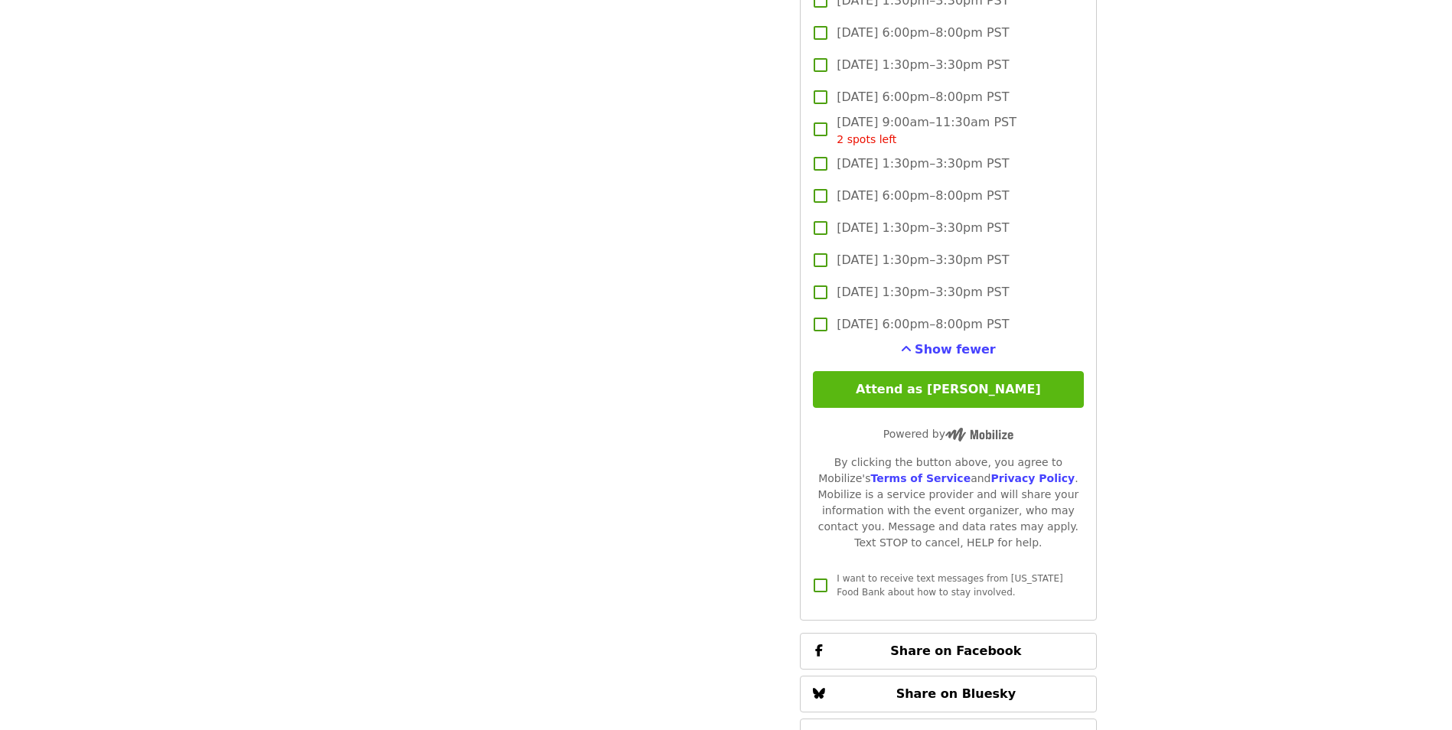
click at [966, 389] on button "Attend as [PERSON_NAME]" at bounding box center [948, 389] width 270 height 37
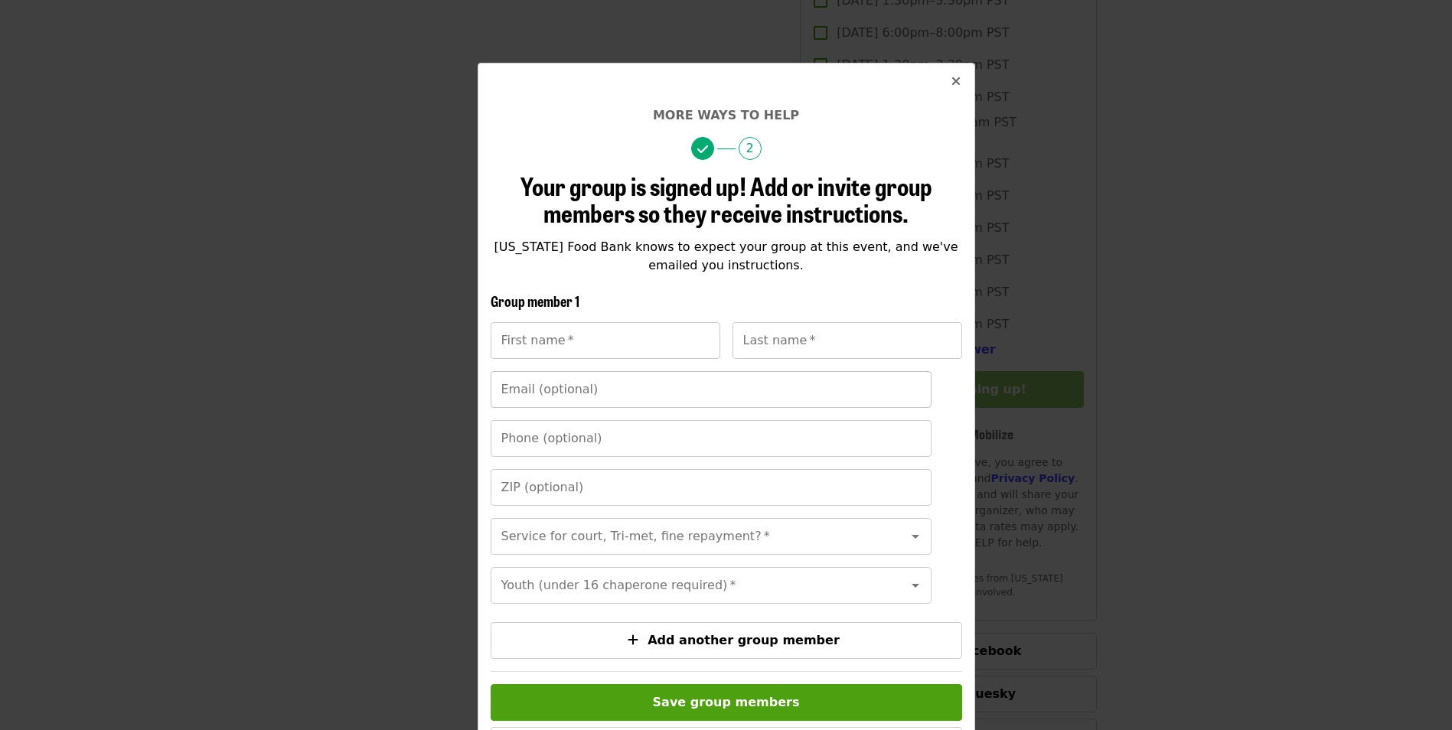
scroll to position [0, 0]
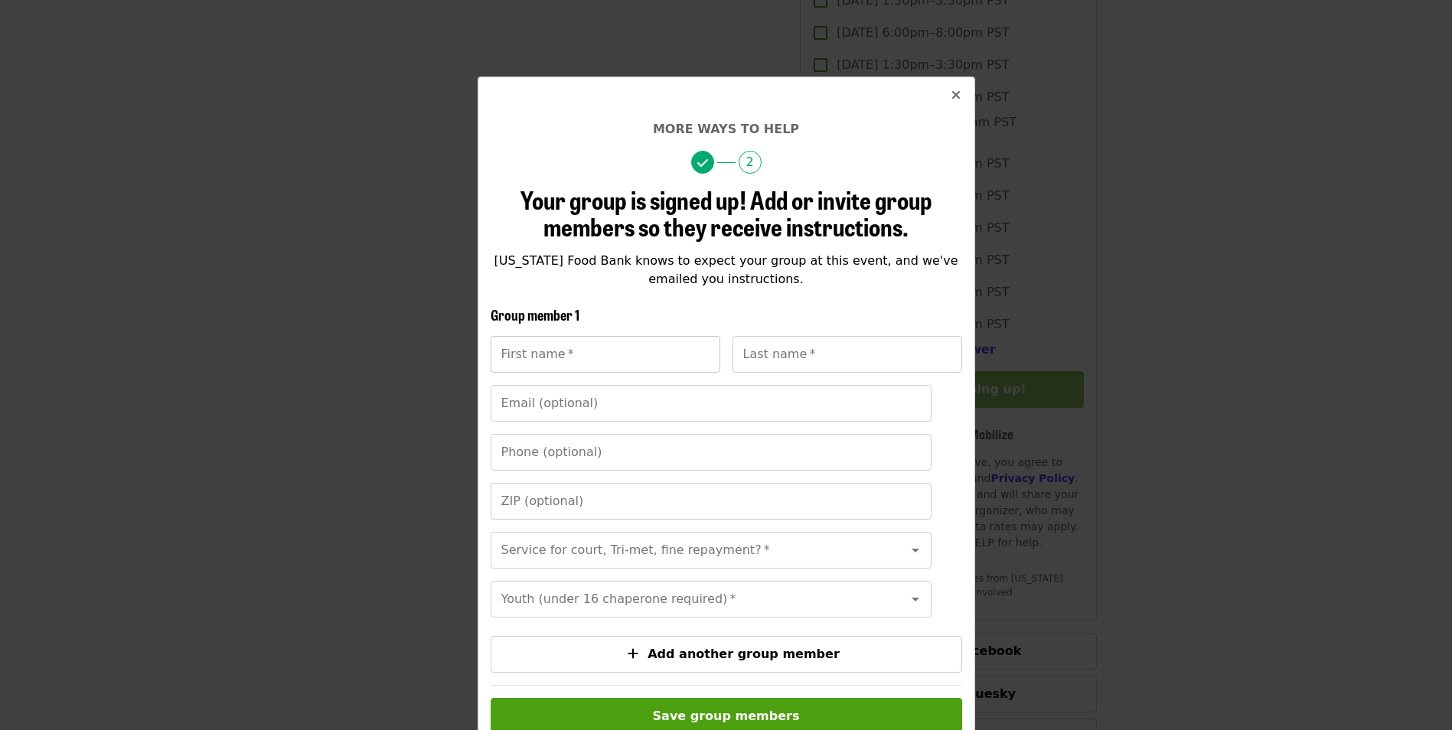
click at [644, 353] on input "First name   *" at bounding box center [606, 354] width 230 height 37
type input "****"
type input "*******"
click at [951, 94] on icon "times icon" at bounding box center [955, 95] width 9 height 15
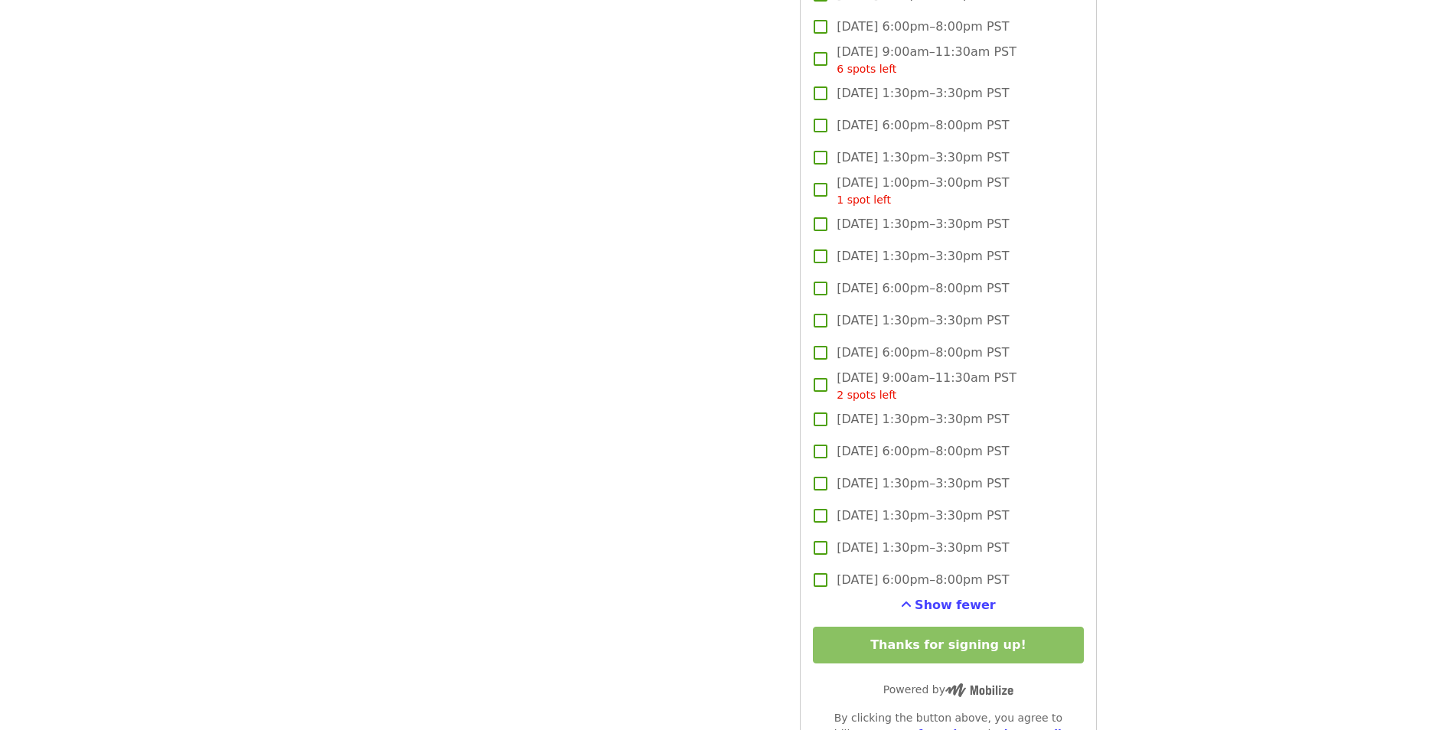
scroll to position [2525, 0]
